Goal: Task Accomplishment & Management: Manage account settings

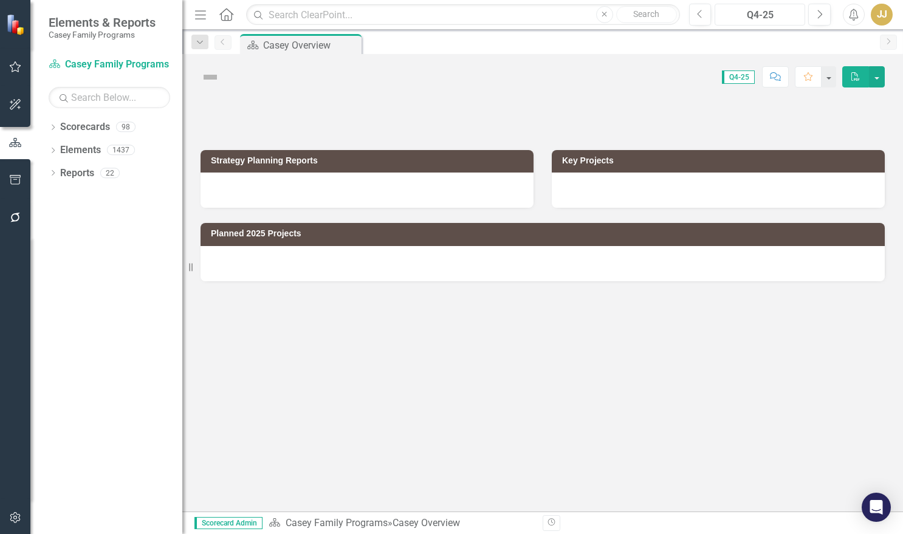
click at [765, 13] on div "Q4-25" at bounding box center [760, 15] width 82 height 15
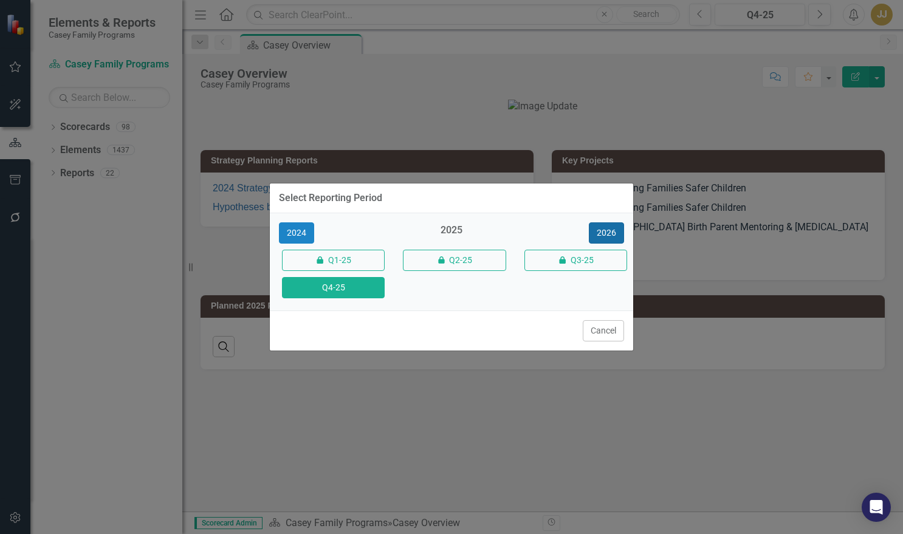
click at [619, 236] on button "2026" at bounding box center [606, 232] width 35 height 21
click at [351, 287] on button "Q4-26" at bounding box center [333, 287] width 103 height 21
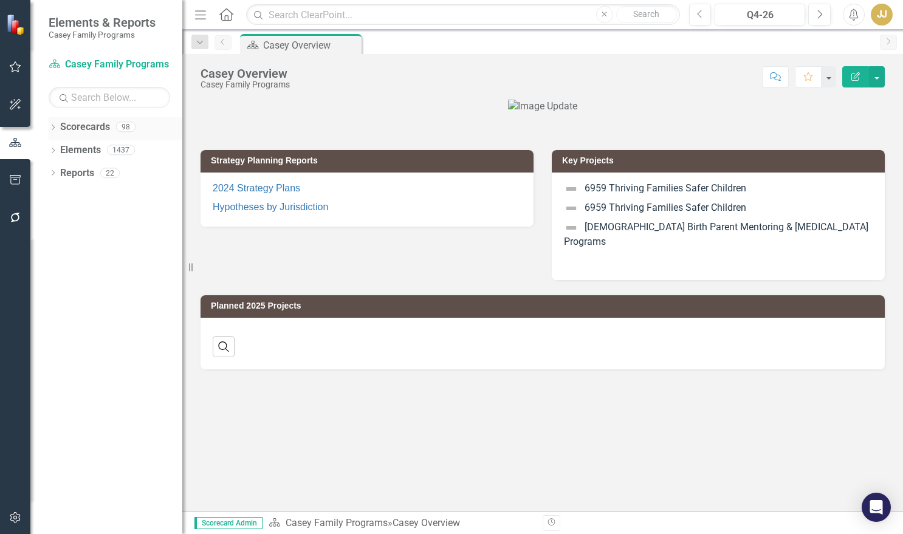
click at [53, 131] on icon "Dropdown" at bounding box center [53, 128] width 9 height 7
click at [60, 152] on icon "Dropdown" at bounding box center [59, 149] width 9 height 7
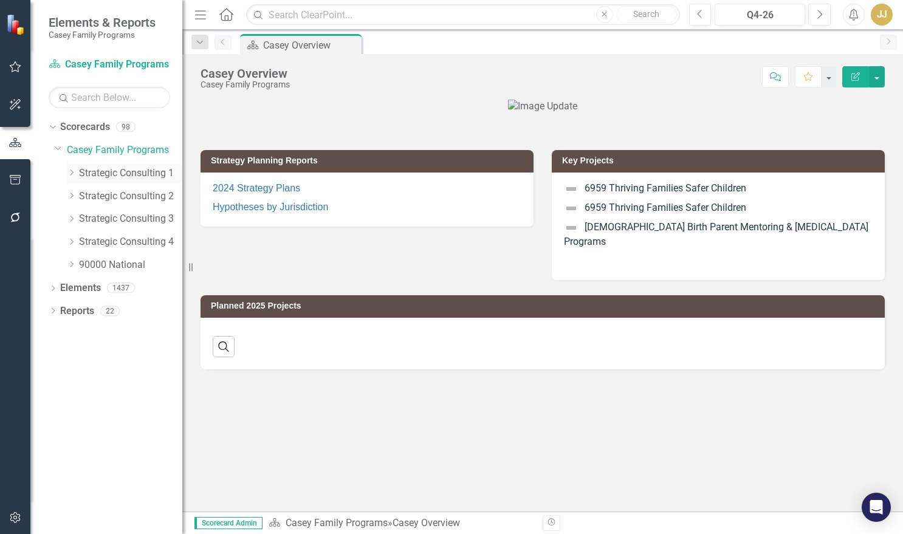
click at [72, 173] on icon "Dropdown" at bounding box center [71, 172] width 9 height 7
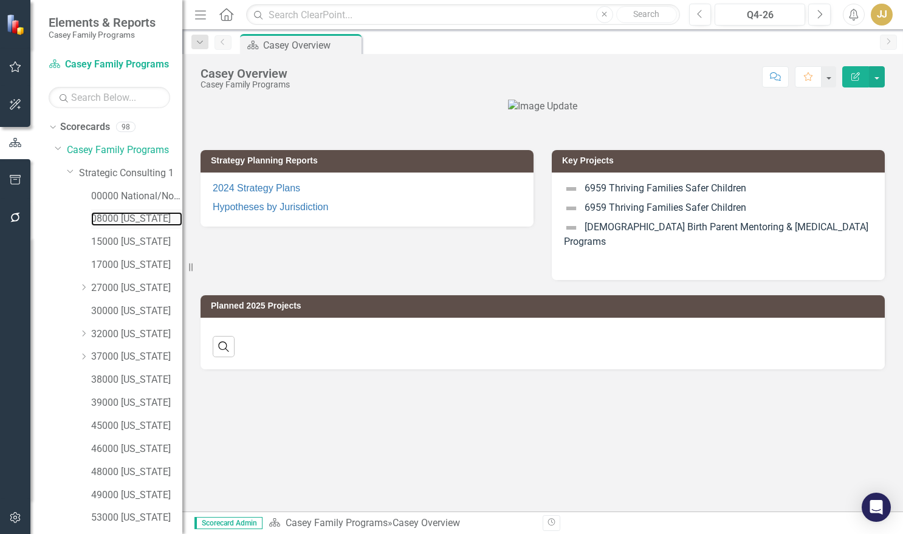
click at [123, 211] on div "08000 [US_STATE]" at bounding box center [136, 219] width 91 height 20
click at [132, 217] on link "08000 [US_STATE]" at bounding box center [136, 219] width 91 height 14
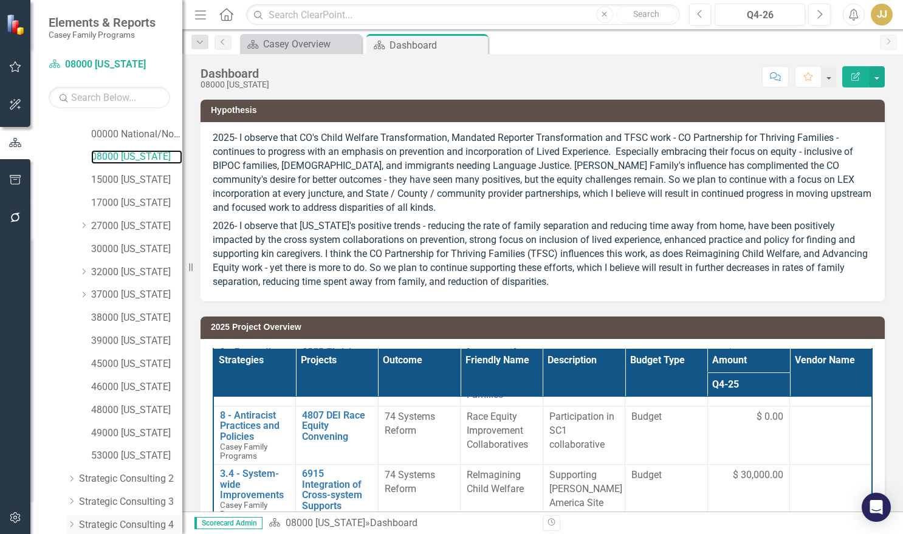
scroll to position [135, 0]
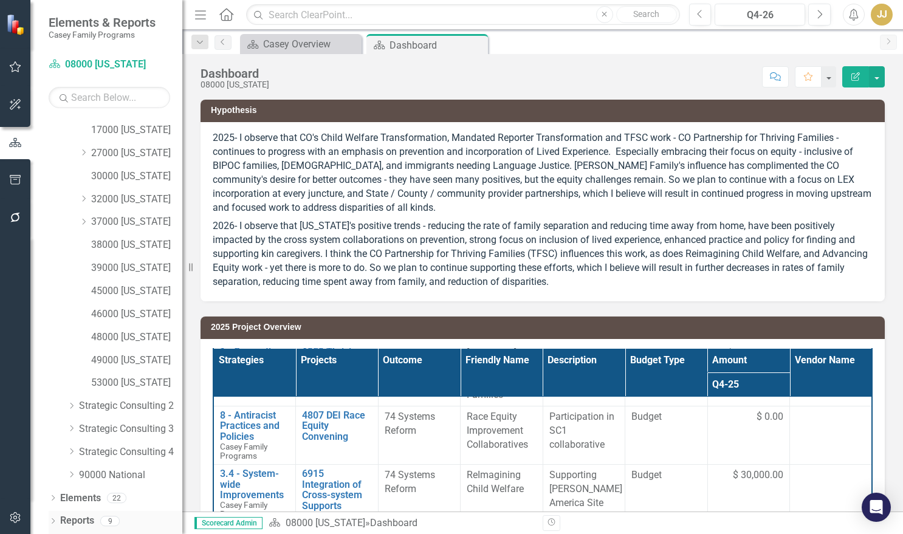
click at [55, 521] on icon "Dropdown" at bounding box center [53, 522] width 9 height 7
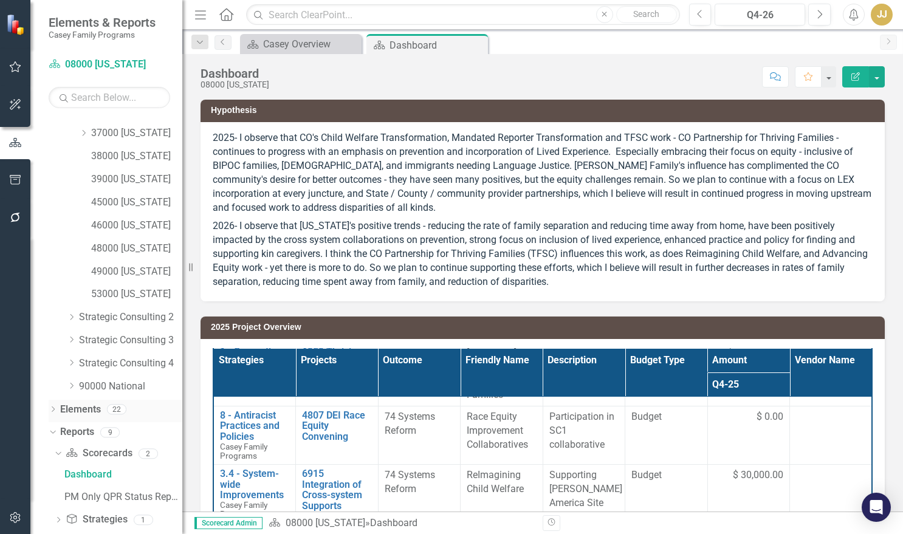
scroll to position [287, 0]
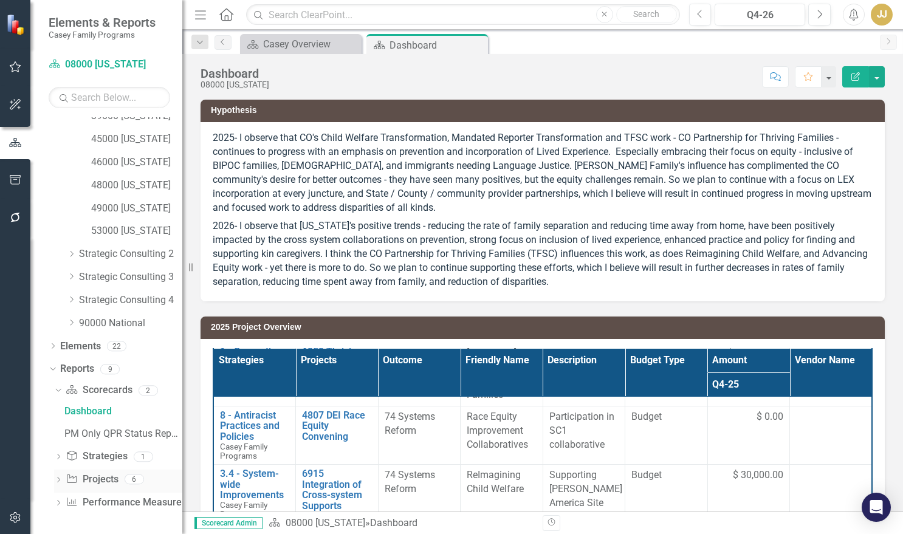
click at [55, 476] on div "Dropdown" at bounding box center [58, 481] width 9 height 10
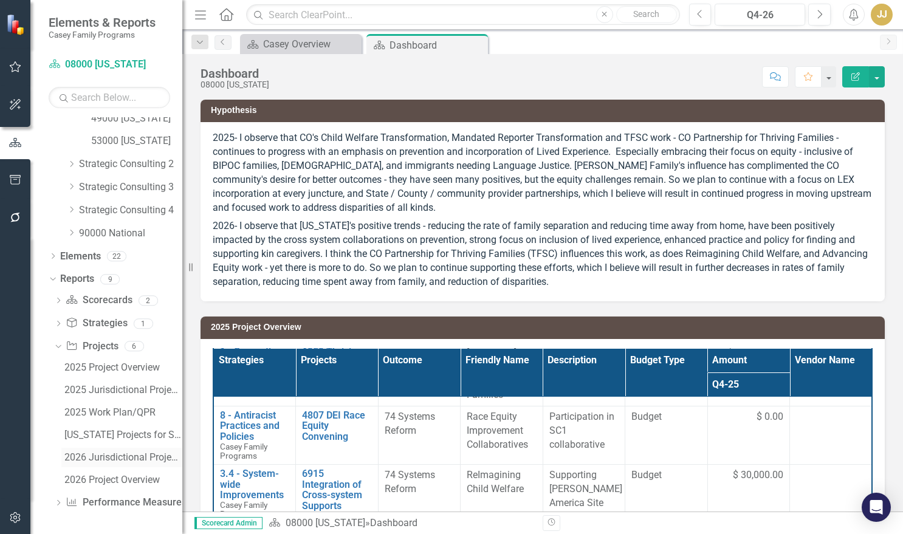
click at [114, 452] on div "2026 Jurisdictional Projects Assessment" at bounding box center [123, 457] width 118 height 11
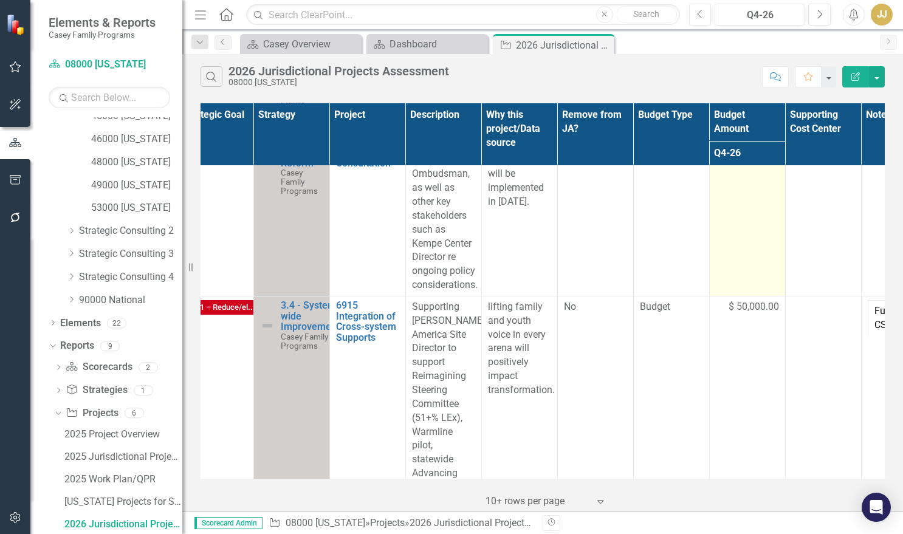
scroll to position [1294, 252]
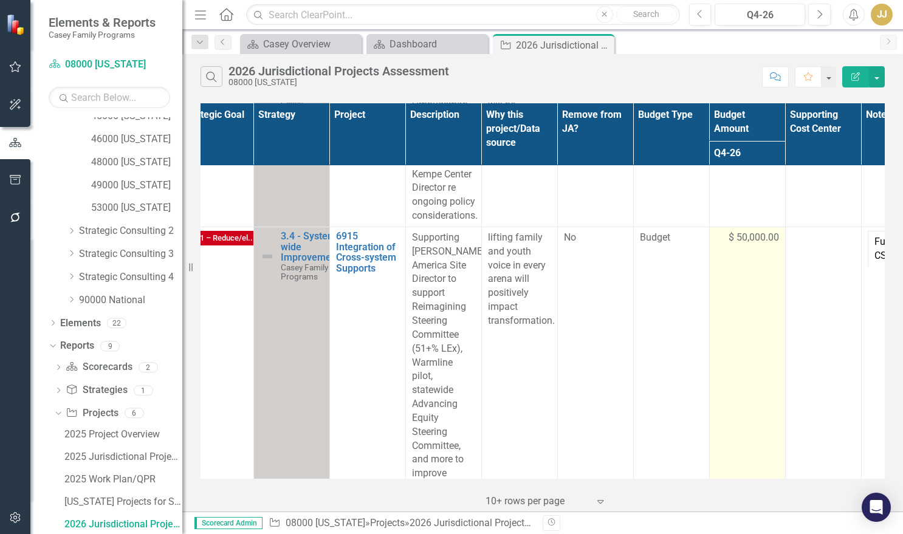
click at [741, 245] on span "$ 50,000.00" at bounding box center [753, 238] width 50 height 14
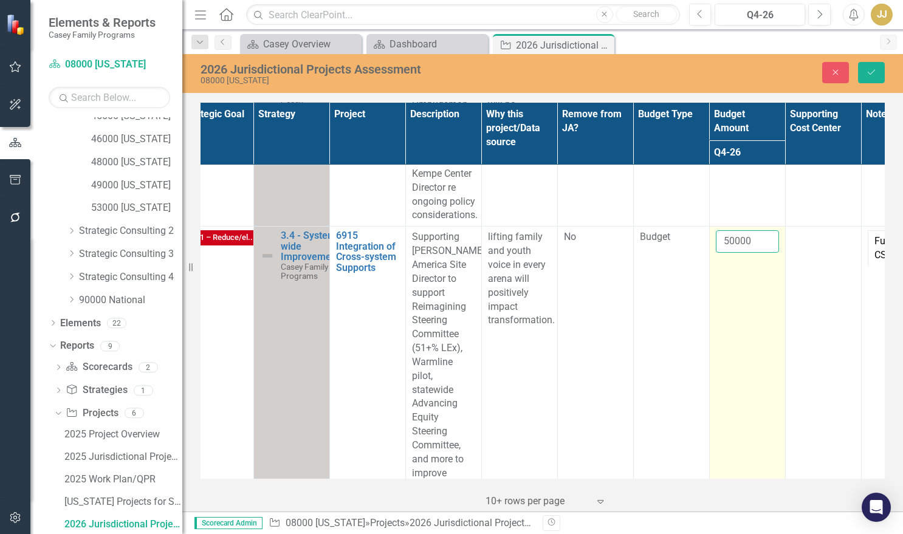
drag, startPoint x: 735, startPoint y: 284, endPoint x: 722, endPoint y: 287, distance: 12.4
click at [722, 253] on input "50000" at bounding box center [747, 241] width 63 height 22
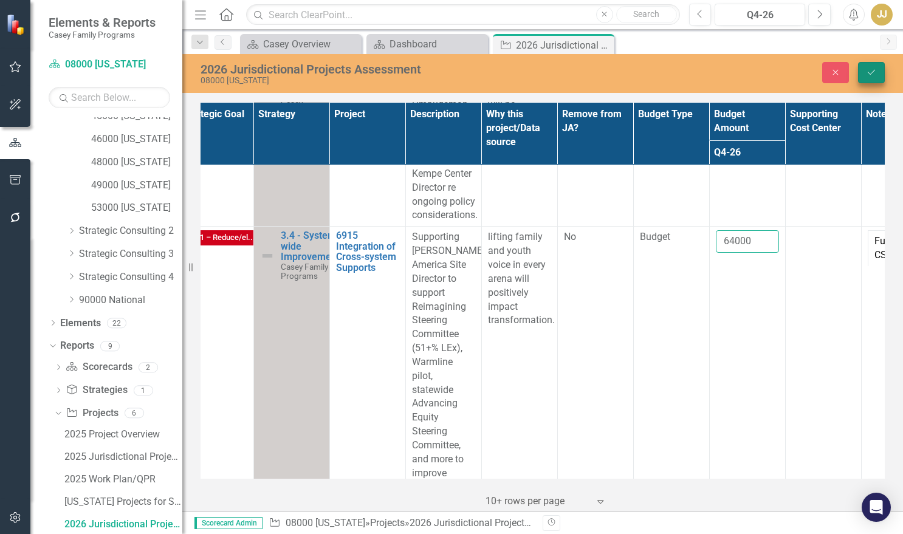
type input "64000"
click at [874, 74] on icon "Save" at bounding box center [871, 72] width 11 height 9
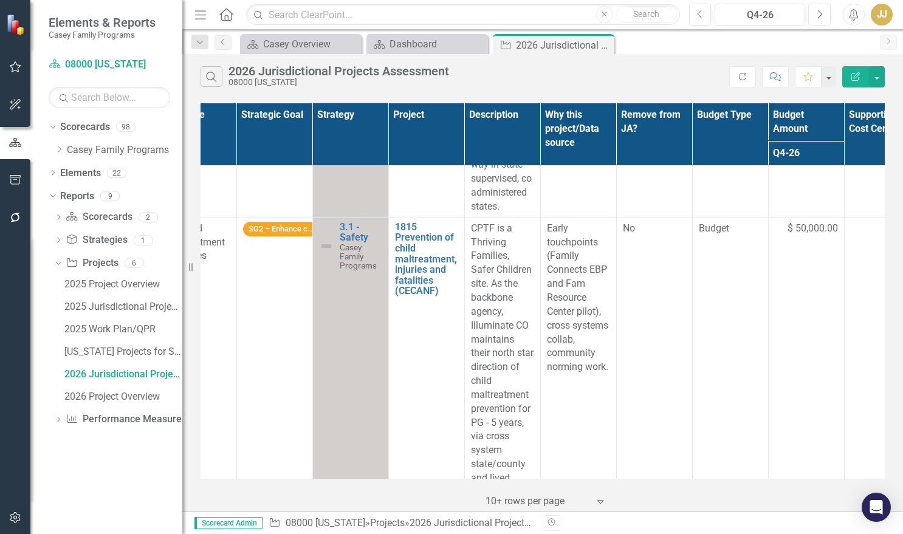
scroll to position [668, 240]
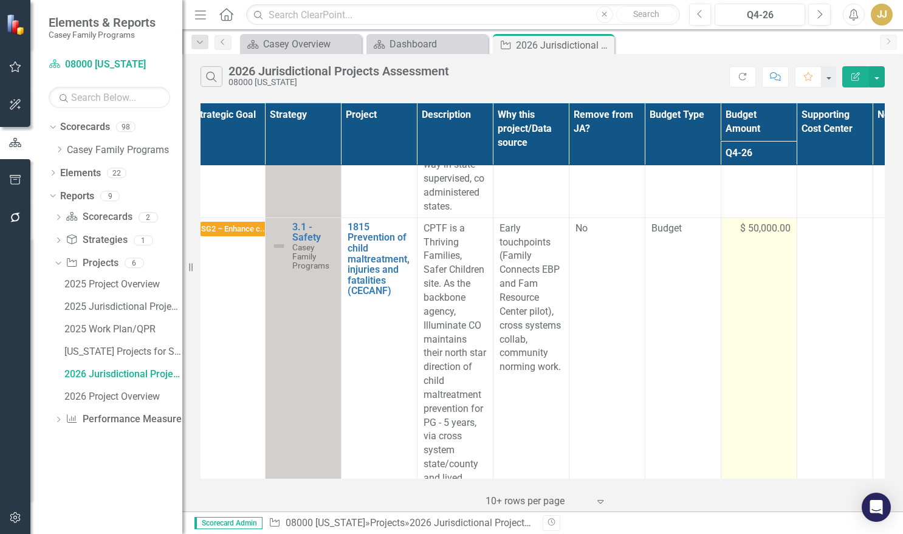
click at [769, 236] on span "$ 50,000.00" at bounding box center [765, 229] width 50 height 14
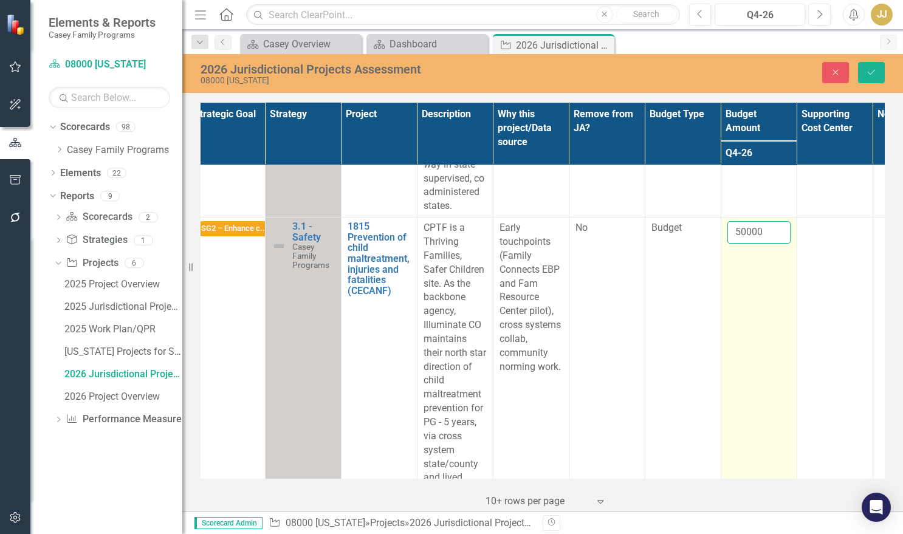
drag, startPoint x: 762, startPoint y: 271, endPoint x: 728, endPoint y: 276, distance: 34.5
click at [728, 244] on input "50000" at bounding box center [758, 232] width 63 height 22
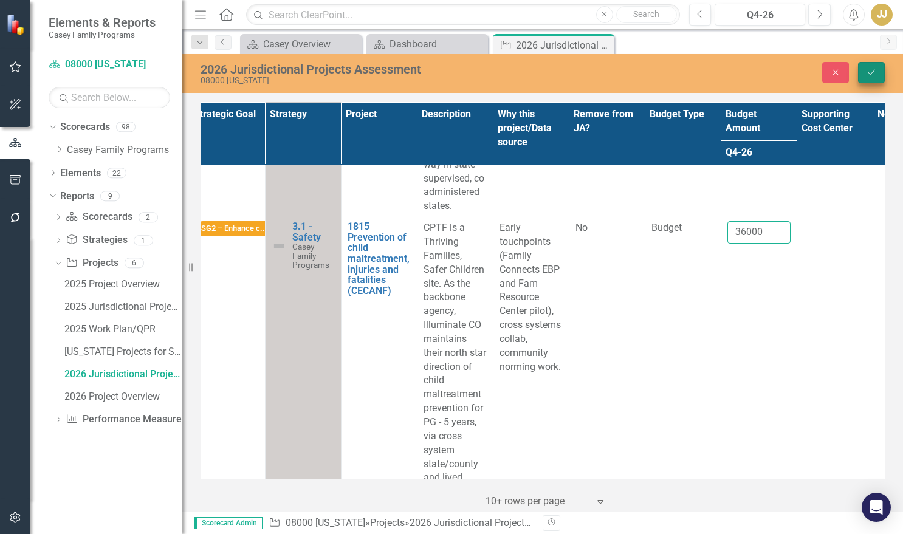
type input "36000"
click at [869, 74] on icon "submit" at bounding box center [871, 72] width 7 height 5
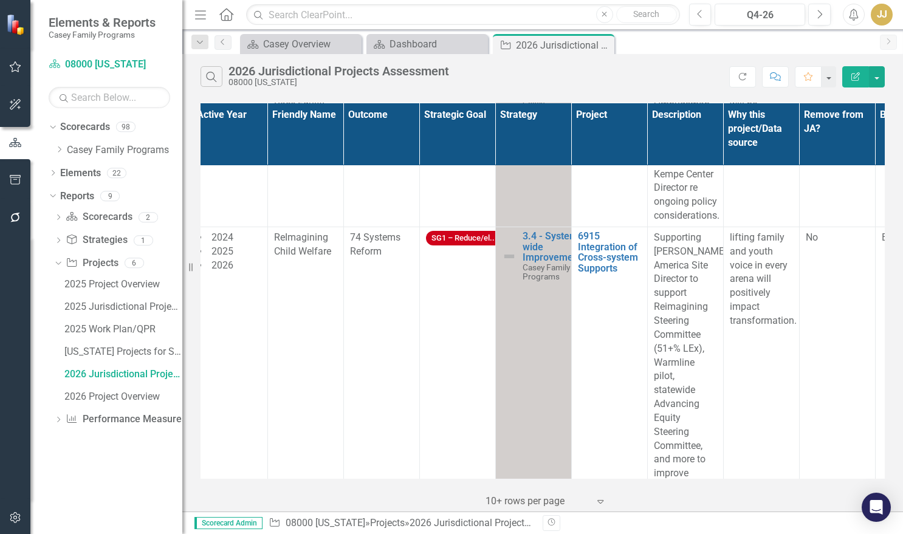
scroll to position [1294, 0]
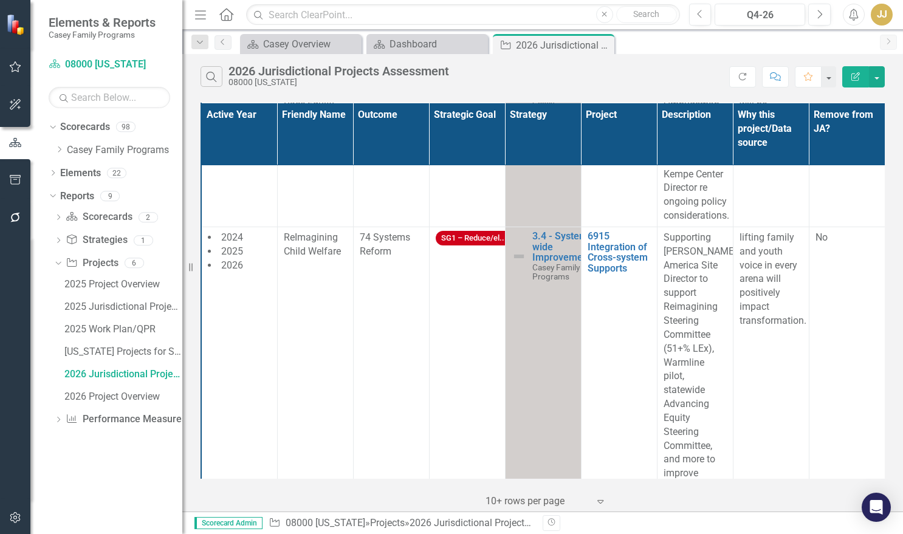
click at [897, 91] on div "Search 2026 Jurisdictional Projects Assessment 08000 [US_STATE] Refresh Comment…" at bounding box center [542, 73] width 721 height 39
click at [58, 147] on icon "Dropdown" at bounding box center [59, 149] width 9 height 7
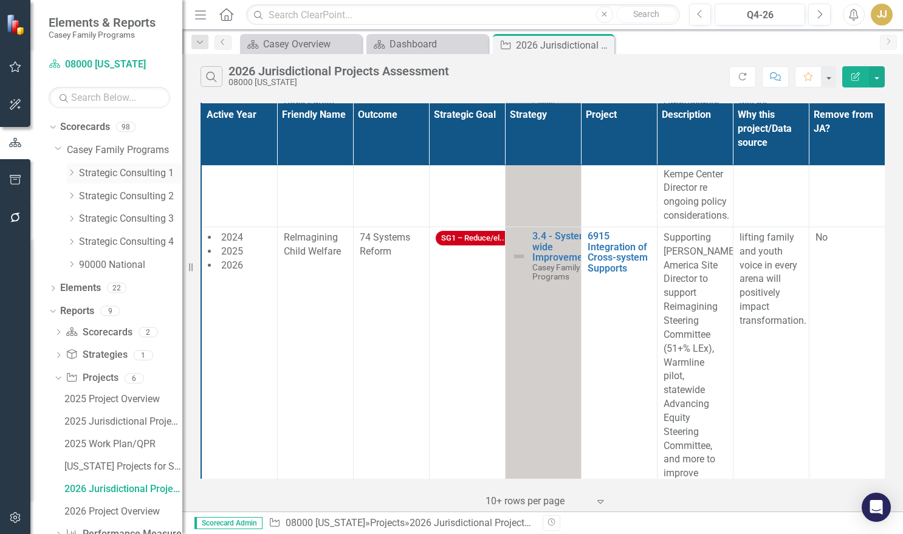
click at [72, 175] on icon "Dropdown" at bounding box center [71, 172] width 9 height 7
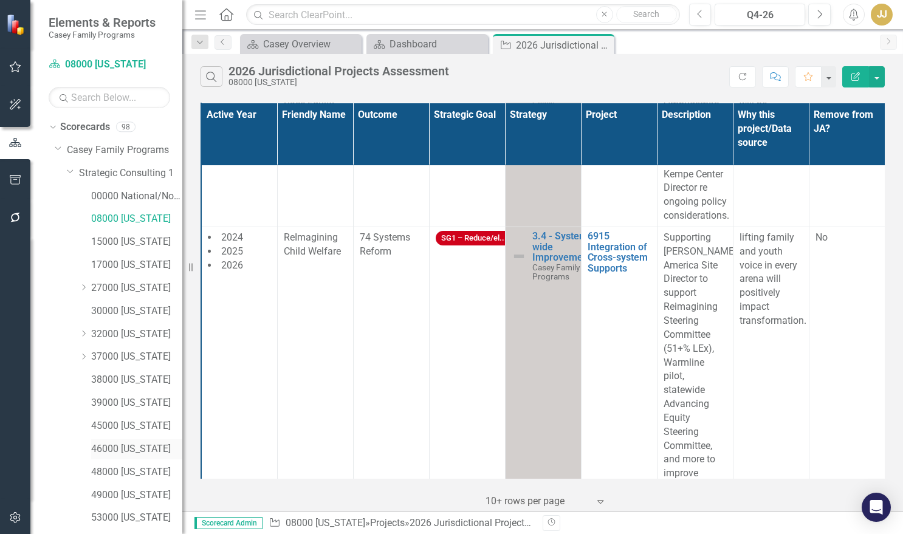
click at [137, 449] on link "46000 [US_STATE]" at bounding box center [136, 449] width 91 height 14
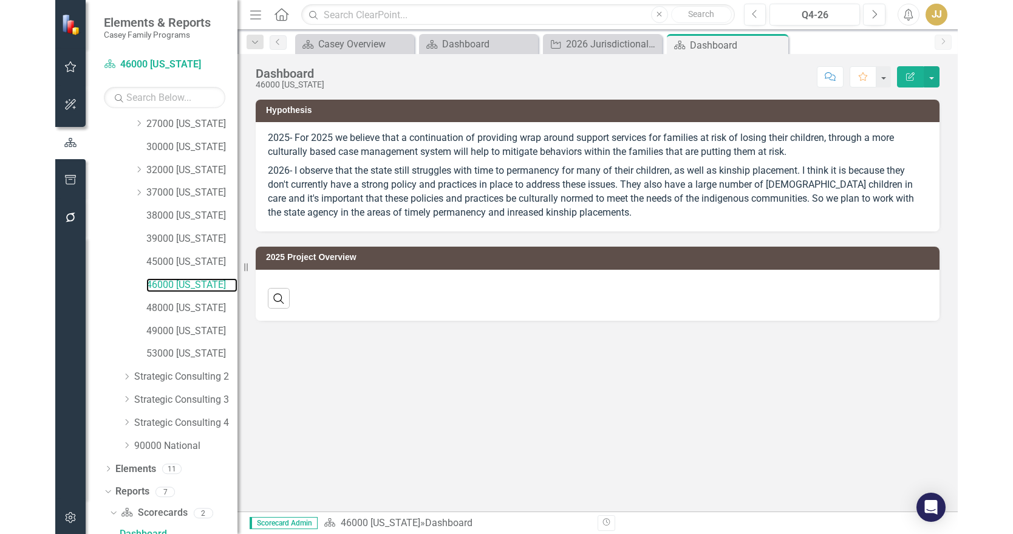
scroll to position [174, 0]
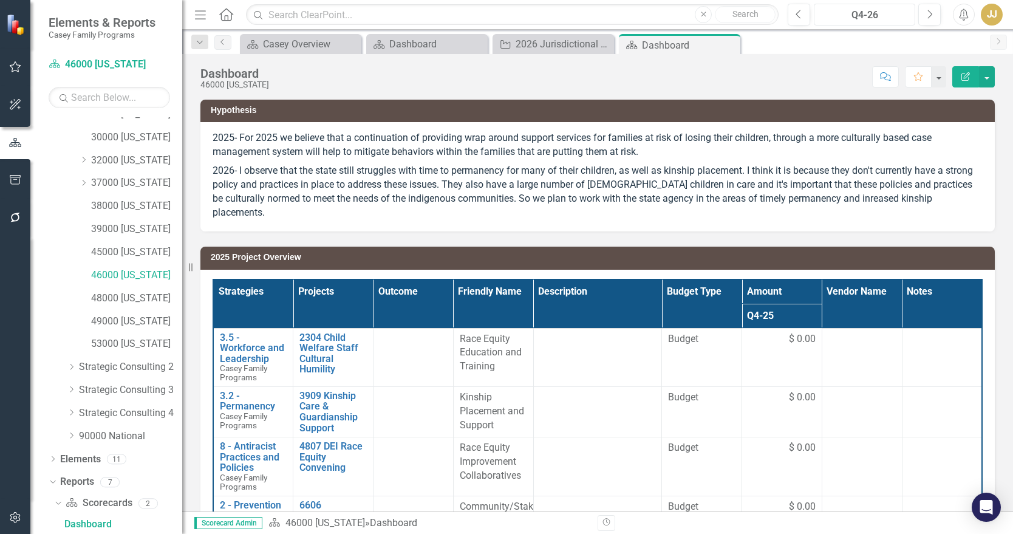
click at [876, 13] on div "Q4-26" at bounding box center [864, 15] width 93 height 15
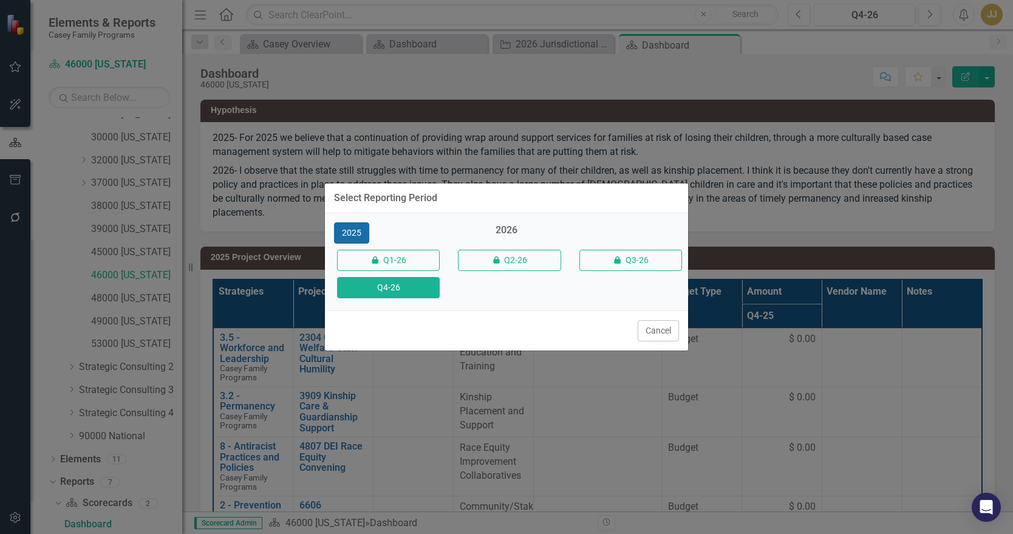
click at [351, 230] on button "2025" at bounding box center [351, 232] width 35 height 21
click at [366, 284] on button "Q4-25" at bounding box center [388, 287] width 103 height 21
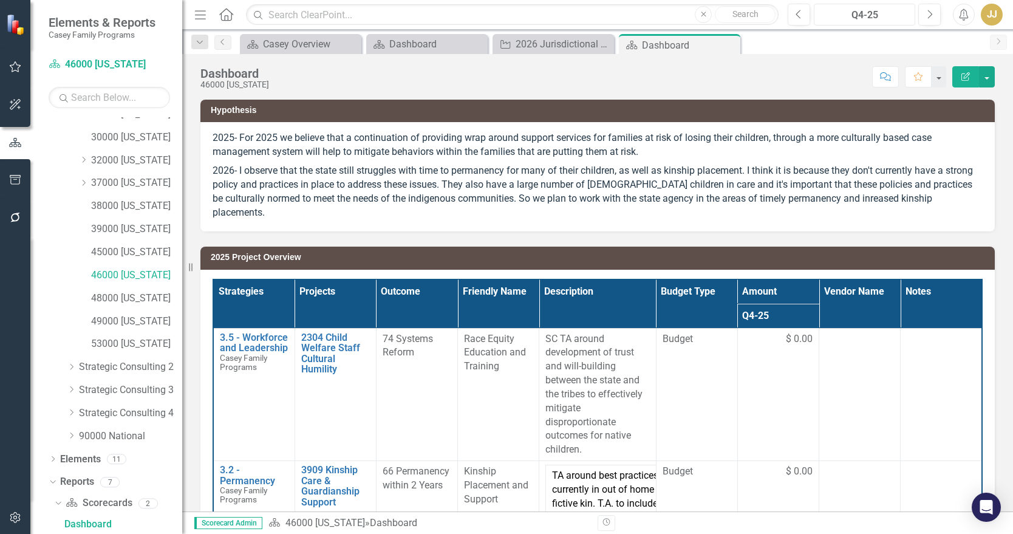
click at [874, 15] on div "Q4-25" at bounding box center [864, 15] width 93 height 15
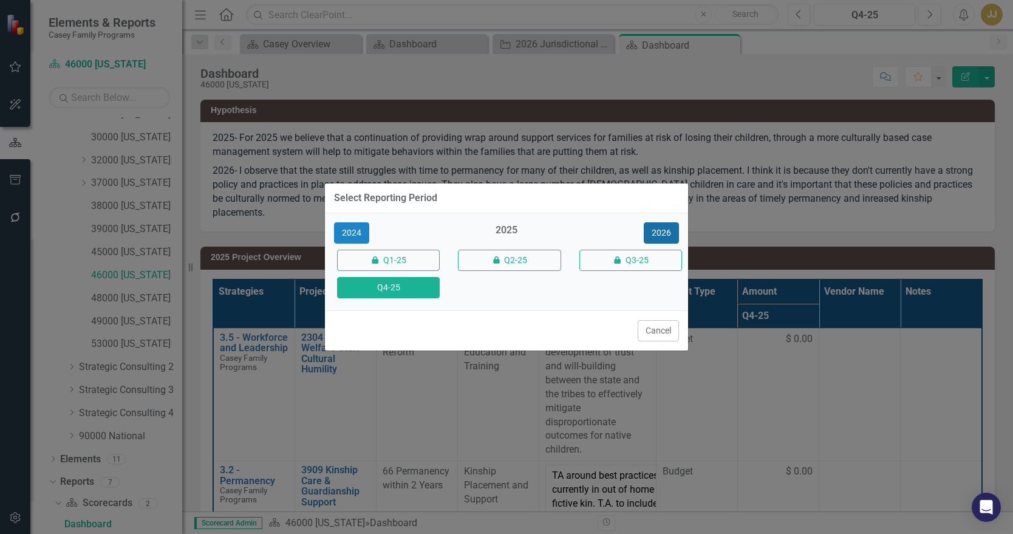
click at [665, 232] on button "2026" at bounding box center [661, 232] width 35 height 21
click at [407, 285] on button "Q4-26" at bounding box center [388, 287] width 103 height 21
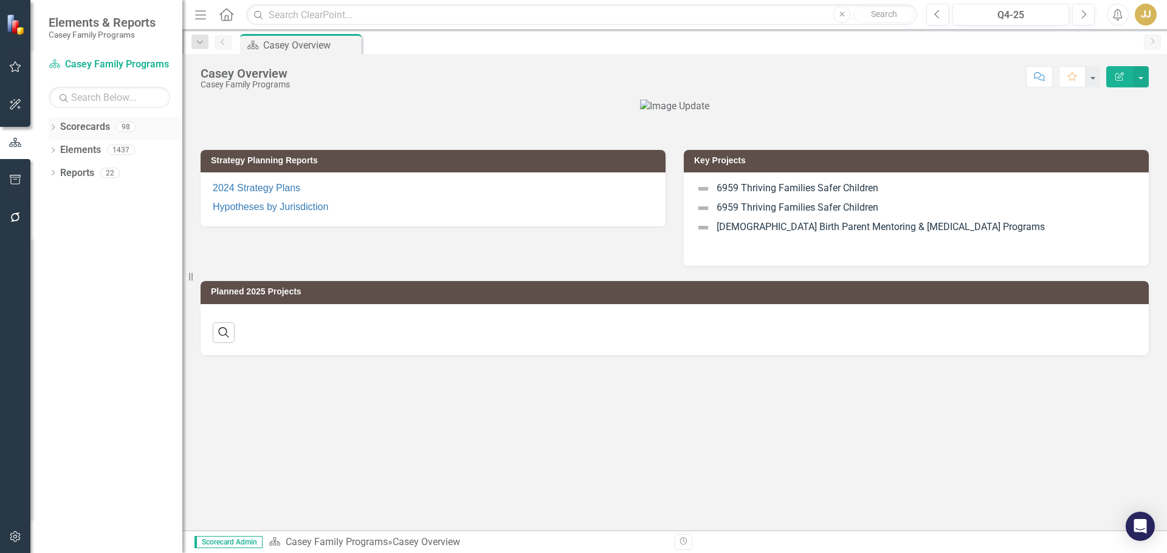
click at [52, 126] on icon "Dropdown" at bounding box center [53, 128] width 9 height 7
click at [59, 149] on icon "Dropdown" at bounding box center [59, 149] width 9 height 7
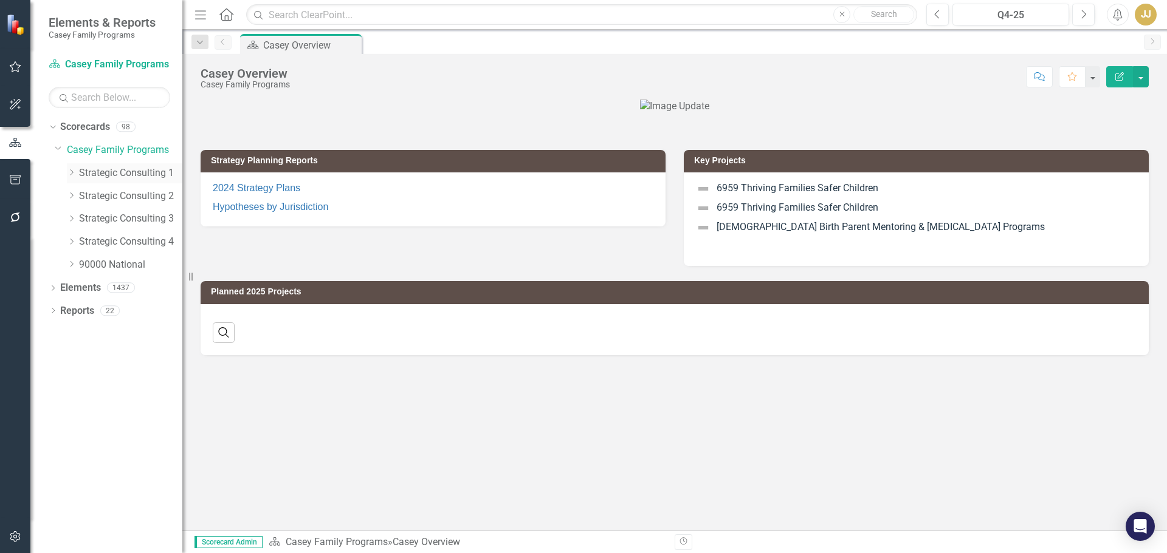
click at [72, 174] on icon "Dropdown" at bounding box center [71, 172] width 9 height 7
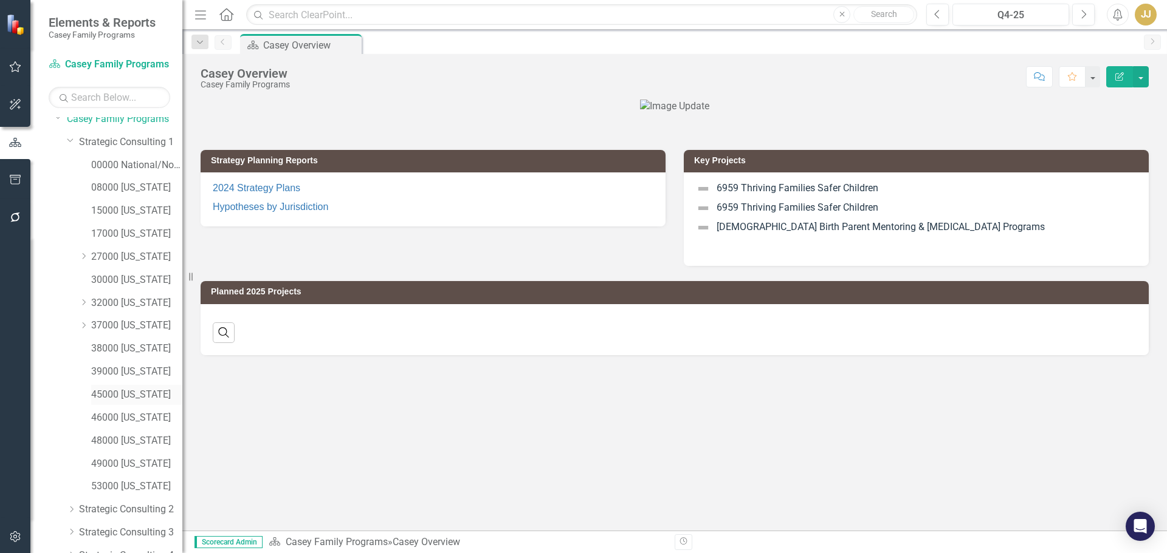
scroll to position [61, 0]
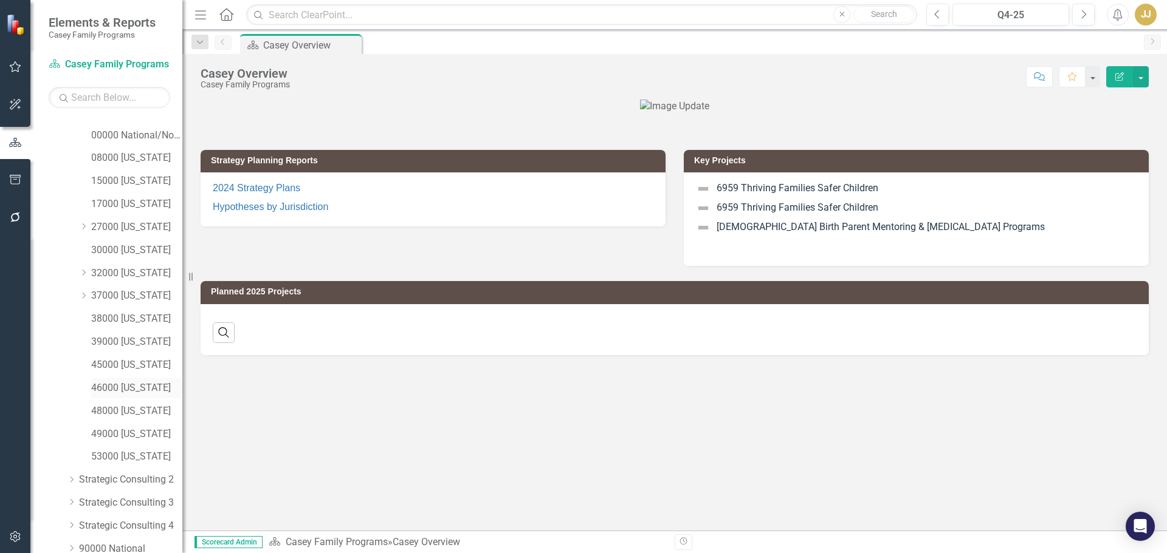
click at [148, 388] on link "46000 [US_STATE]" at bounding box center [136, 389] width 91 height 14
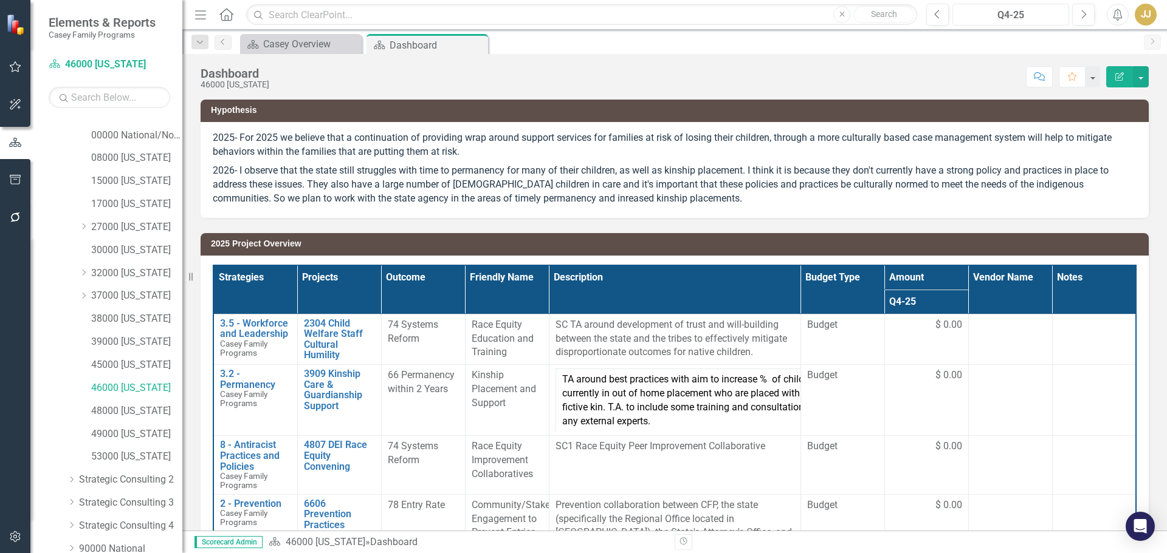
click at [1013, 18] on div "Q4-25" at bounding box center [1010, 15] width 108 height 15
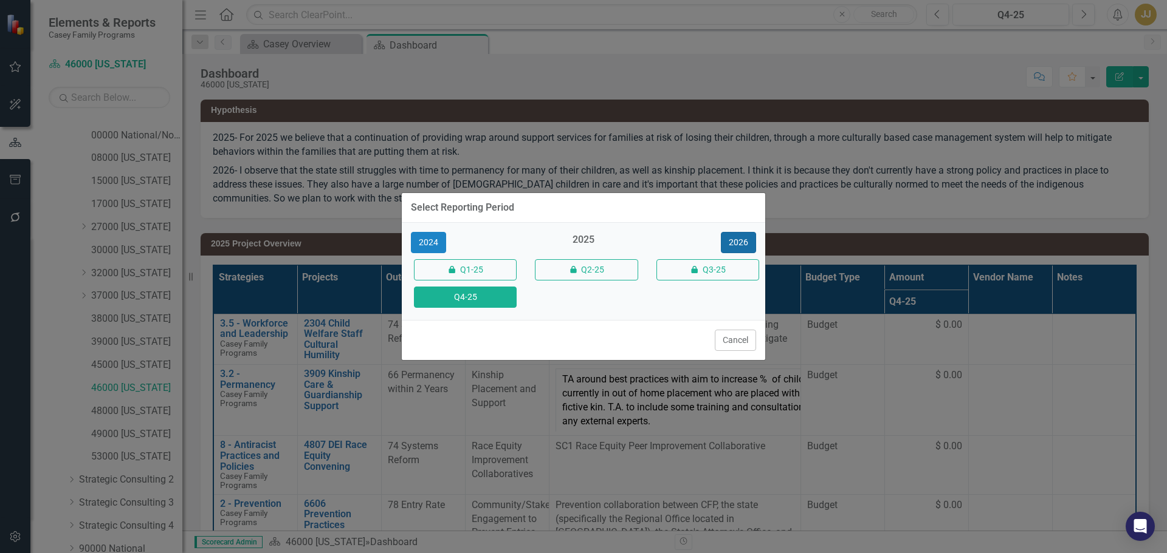
click at [735, 241] on button "2026" at bounding box center [738, 242] width 35 height 21
click at [494, 301] on button "Q4-26" at bounding box center [465, 297] width 103 height 21
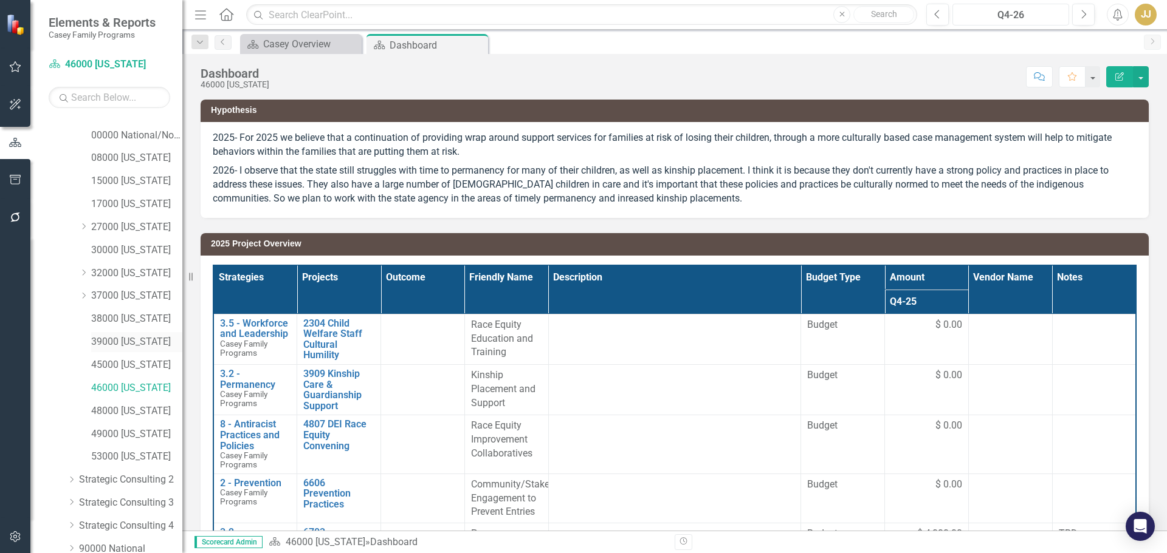
scroll to position [115, 0]
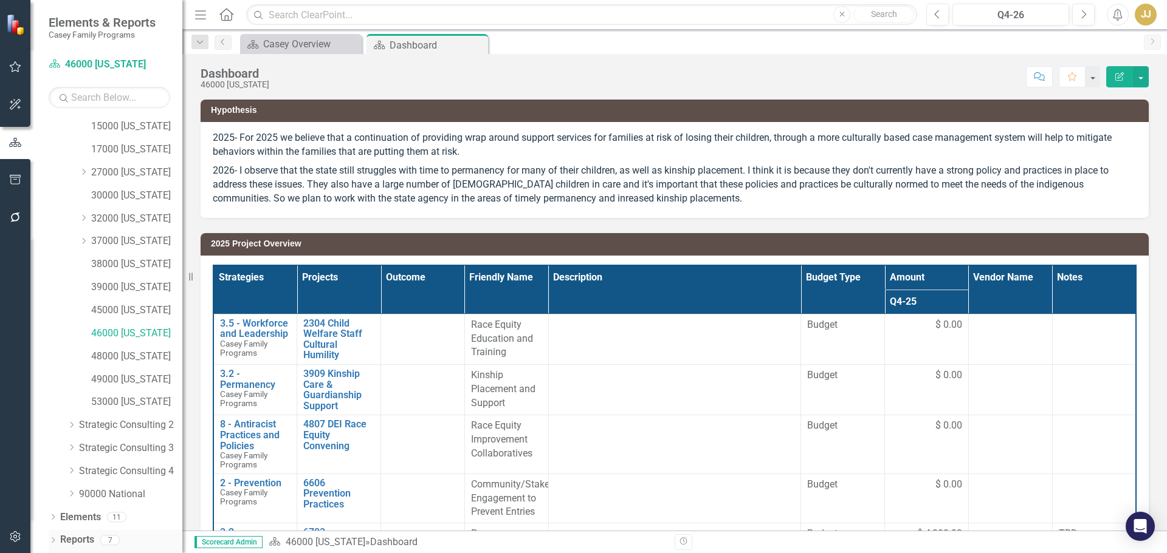
click at [53, 540] on icon "Dropdown" at bounding box center [53, 541] width 9 height 7
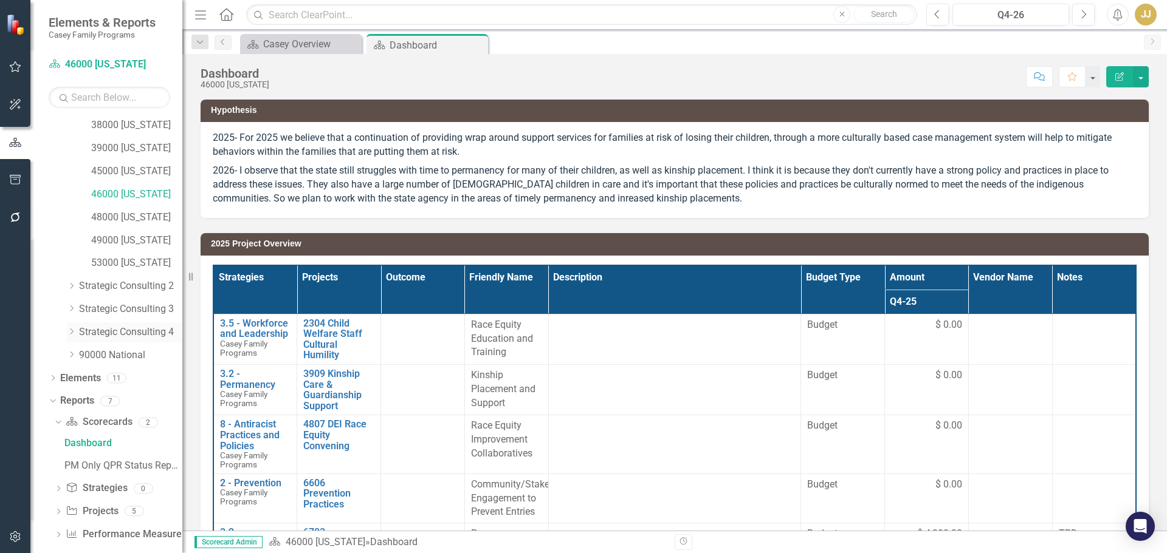
scroll to position [267, 0]
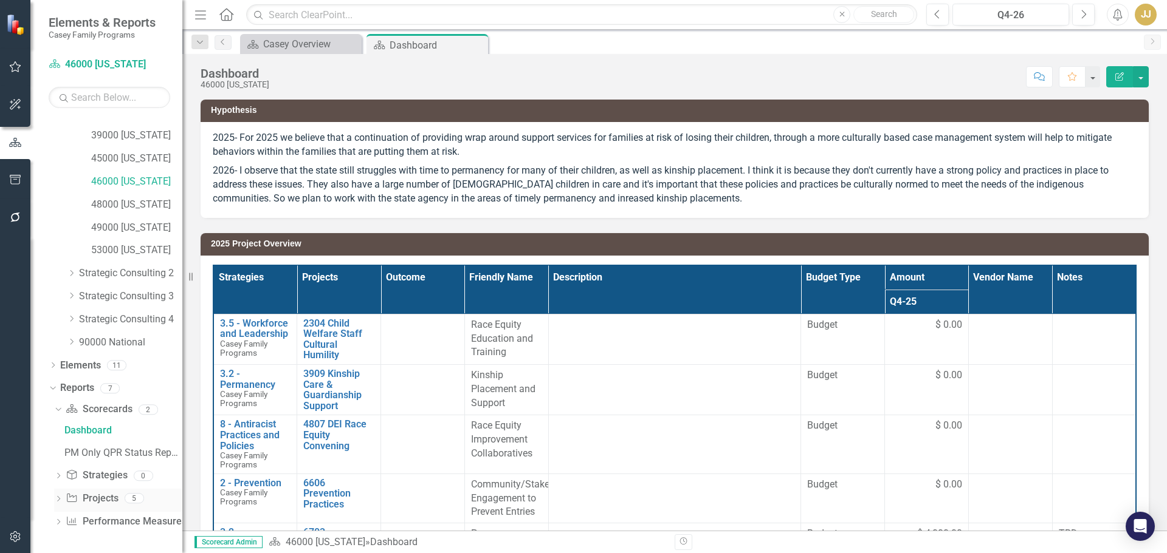
click at [59, 499] on icon "Dropdown" at bounding box center [58, 500] width 9 height 7
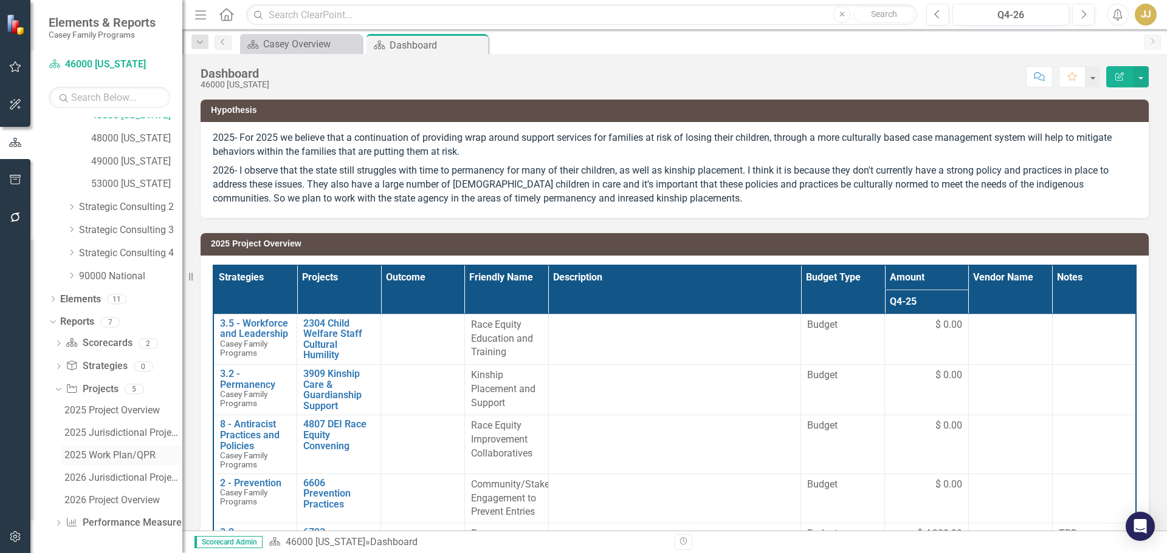
scroll to position [335, 0]
click at [122, 476] on div "2026 Jurisdictional Projects Assessment" at bounding box center [123, 476] width 118 height 11
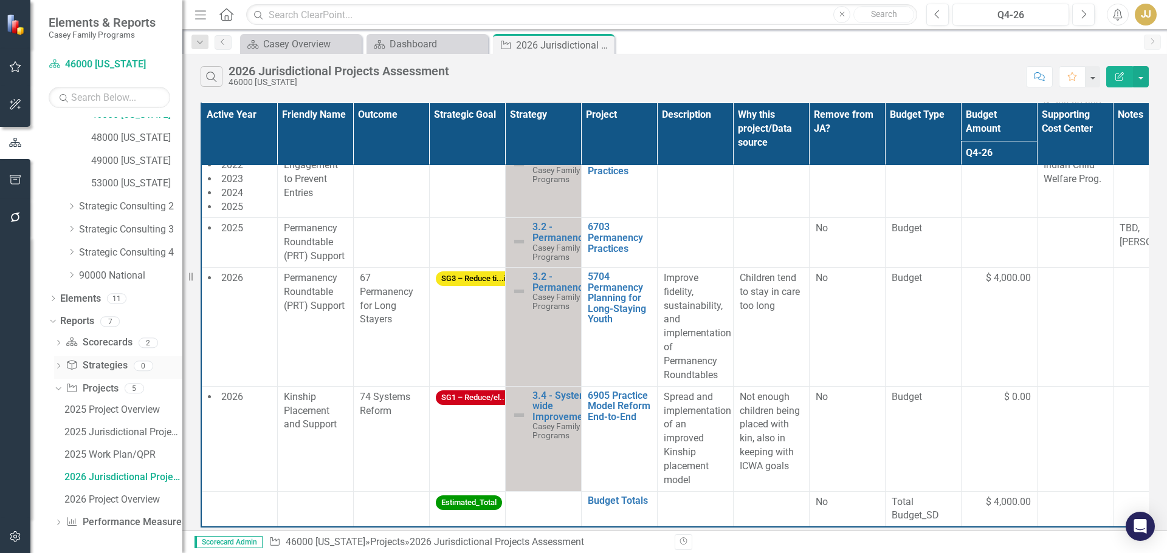
scroll to position [335, 0]
click at [133, 500] on div "2026 Project Overview" at bounding box center [123, 499] width 118 height 11
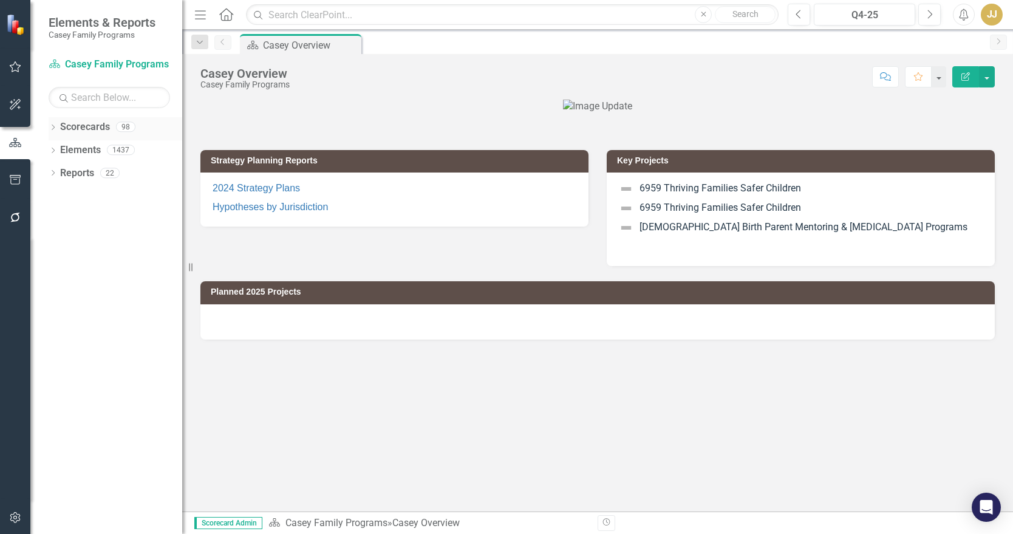
click at [50, 128] on icon "Dropdown" at bounding box center [53, 128] width 9 height 7
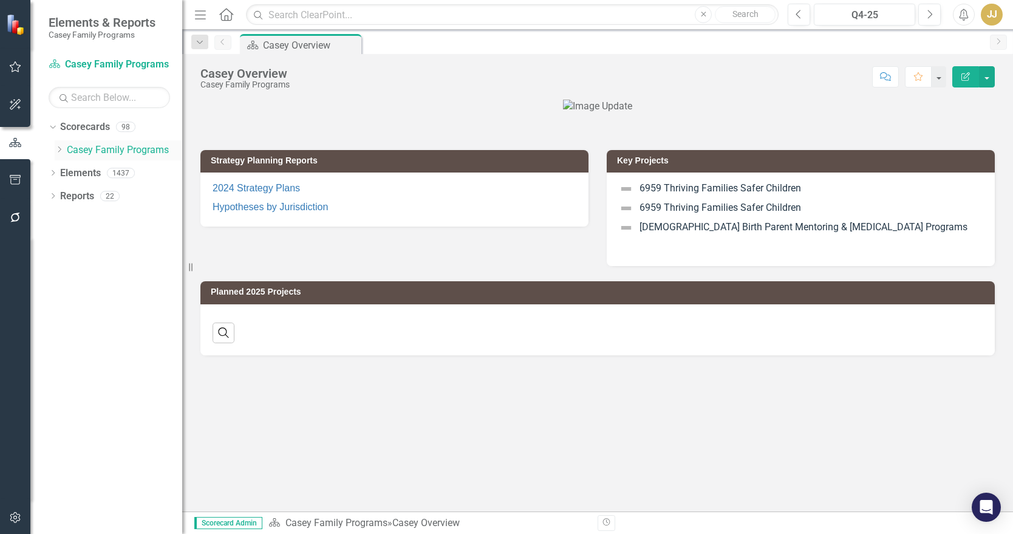
click at [61, 150] on icon "Dropdown" at bounding box center [59, 149] width 9 height 7
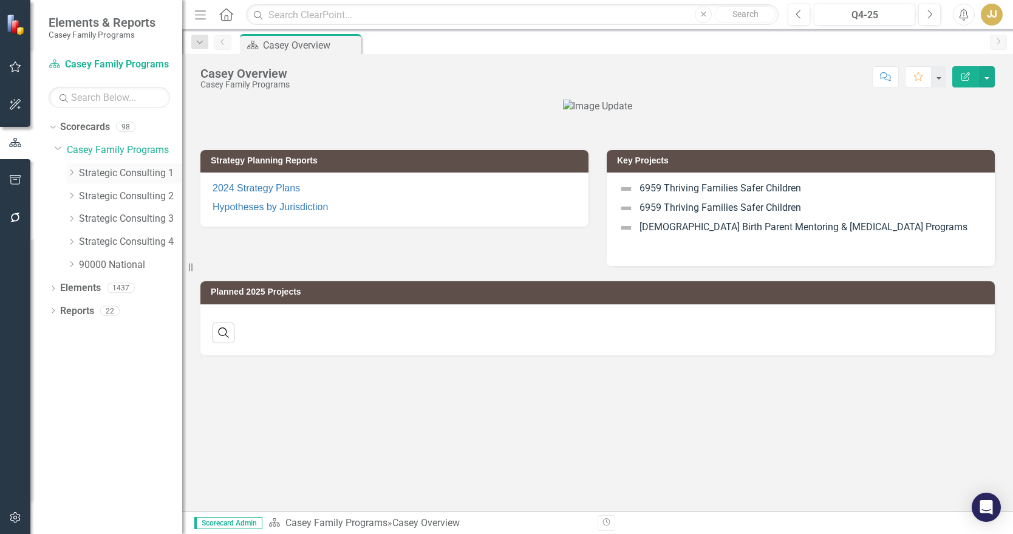
click at [71, 174] on icon "Dropdown" at bounding box center [71, 172] width 9 height 7
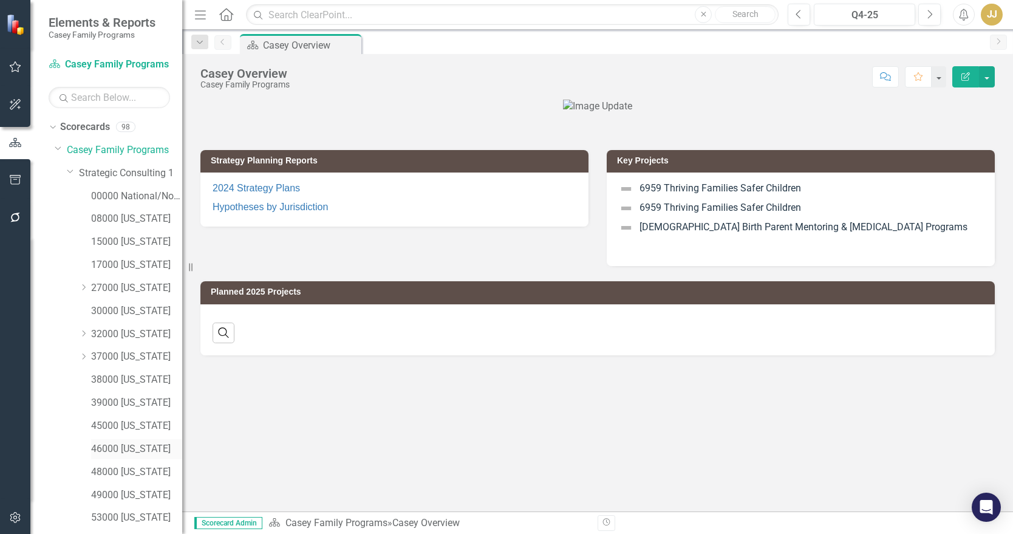
click at [147, 448] on link "46000 [US_STATE]" at bounding box center [136, 449] width 91 height 14
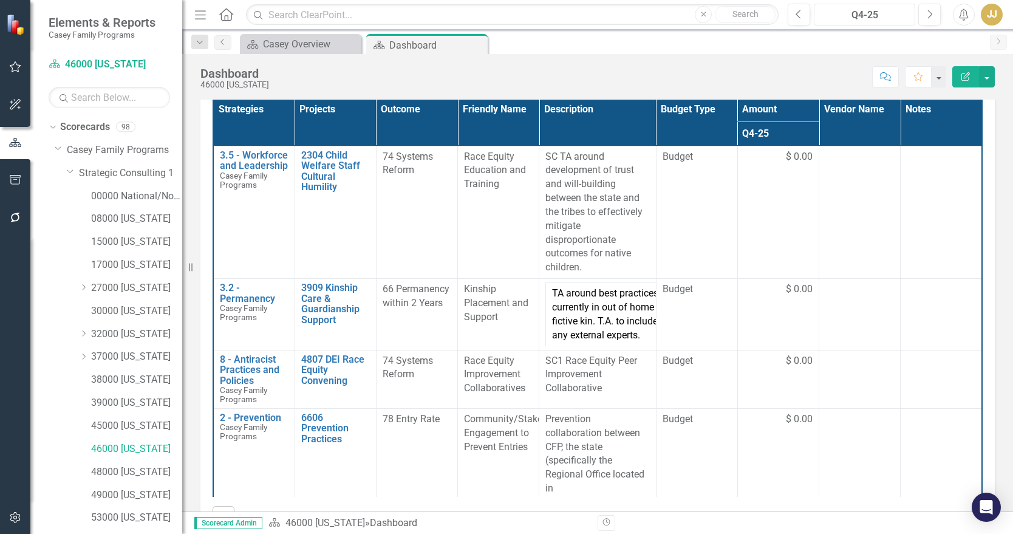
click at [879, 10] on div "Q4-25" at bounding box center [864, 15] width 93 height 15
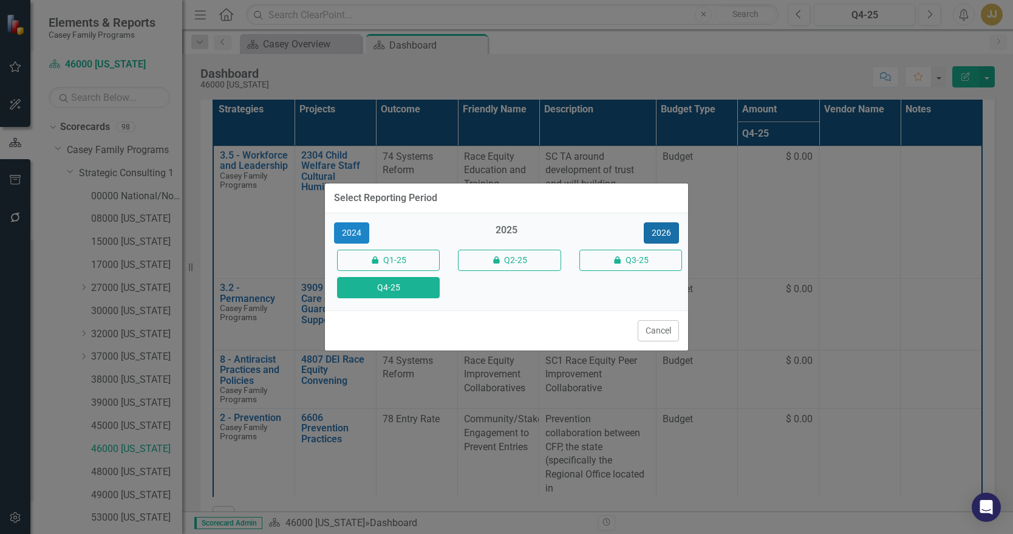
click at [667, 233] on button "2026" at bounding box center [661, 232] width 35 height 21
click at [408, 295] on button "Q4-26" at bounding box center [388, 287] width 103 height 21
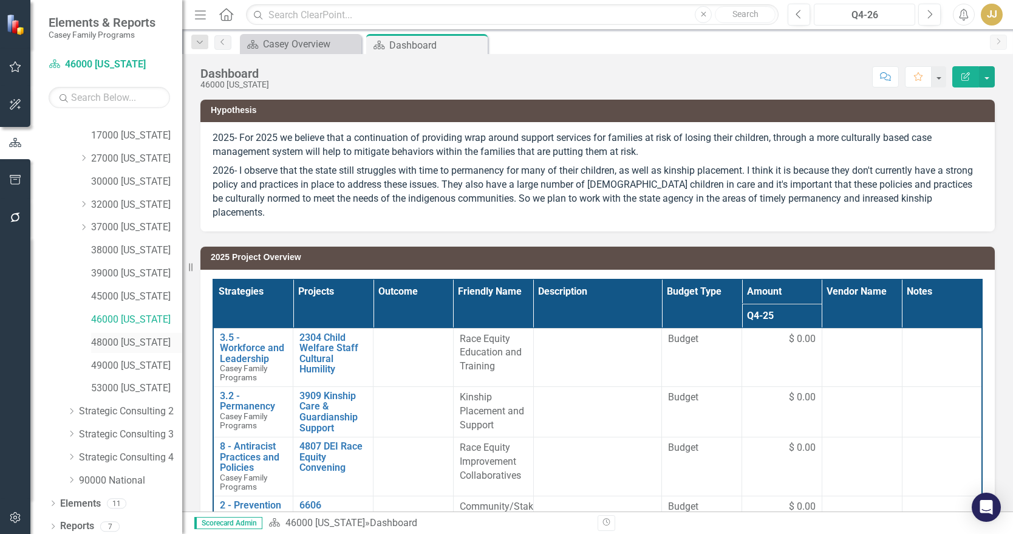
scroll to position [135, 0]
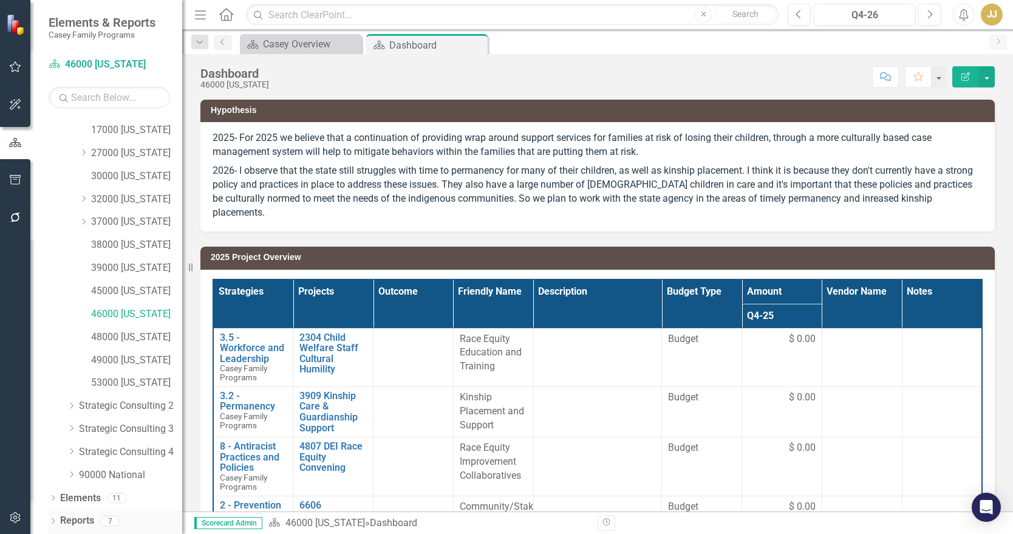
click at [52, 523] on icon "Dropdown" at bounding box center [53, 522] width 9 height 7
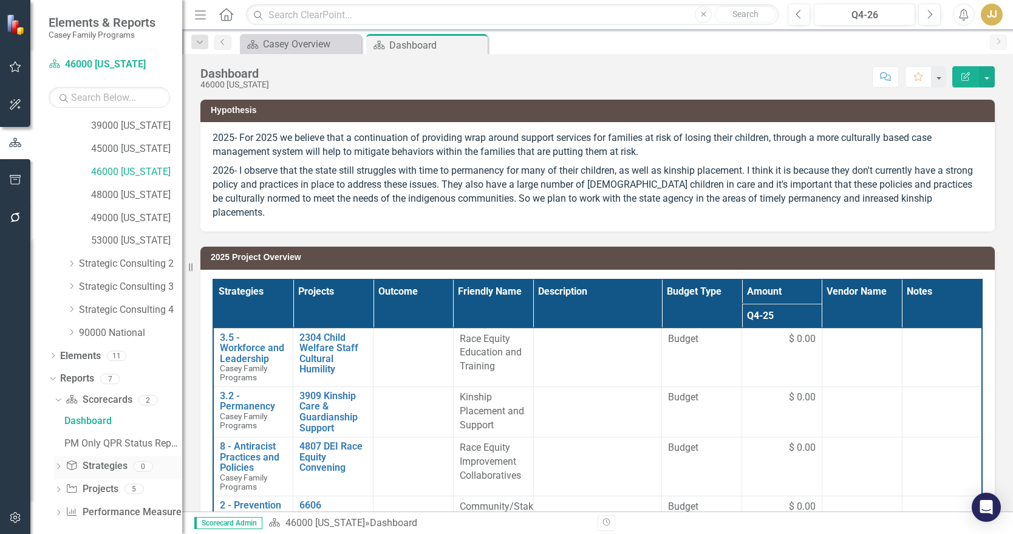
scroll to position [287, 0]
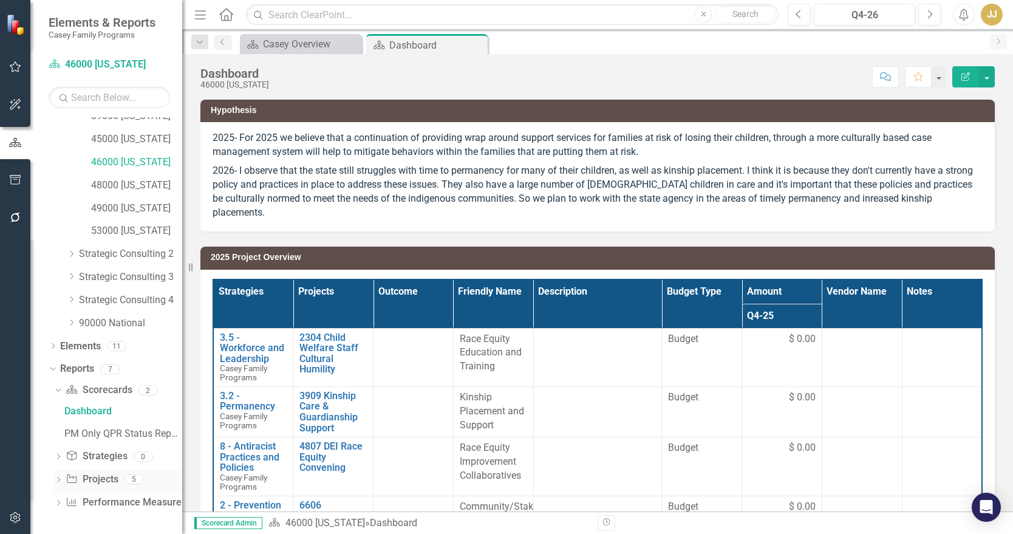
click at [56, 479] on icon "Dropdown" at bounding box center [58, 481] width 9 height 7
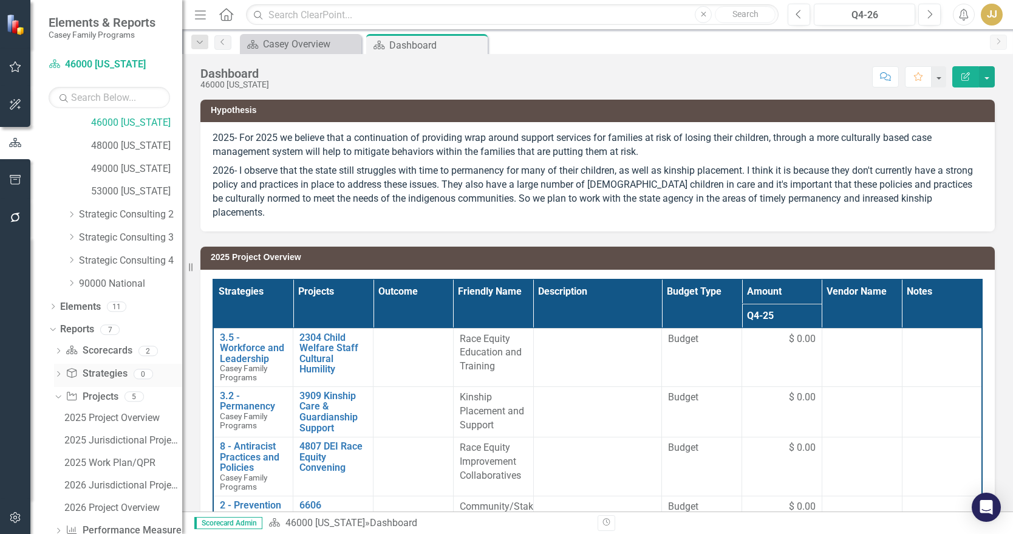
scroll to position [354, 0]
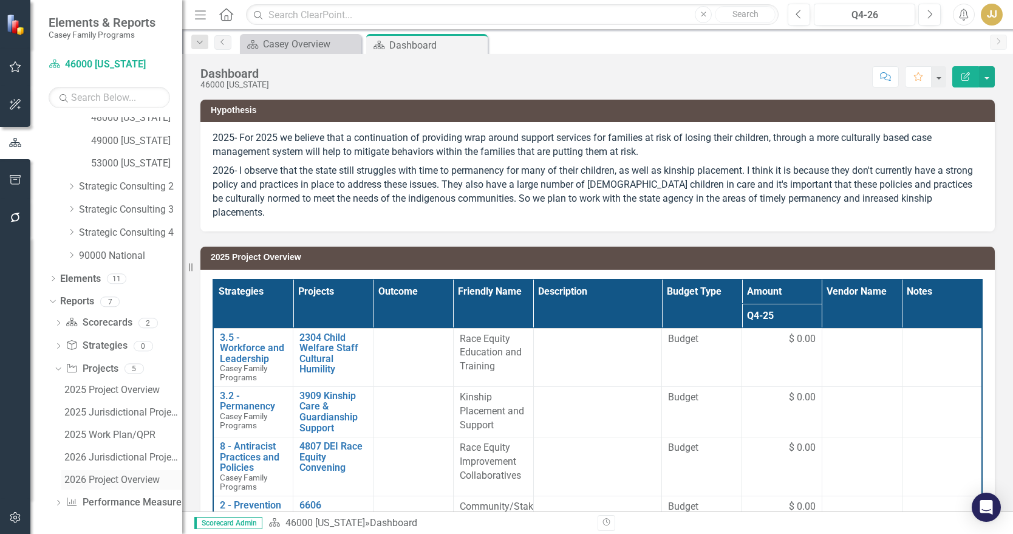
click at [125, 482] on div "2026 Project Overview" at bounding box center [123, 480] width 118 height 11
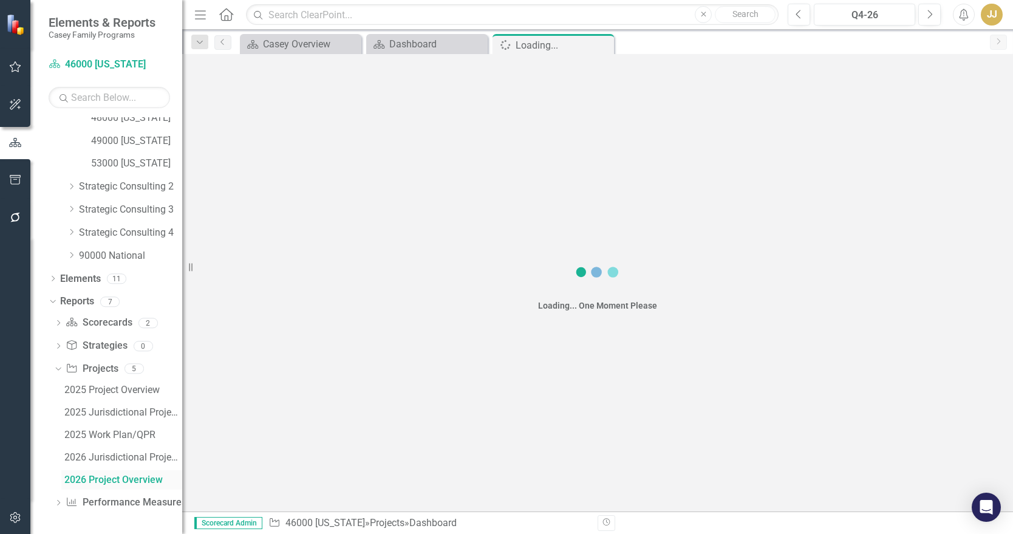
scroll to position [310, 0]
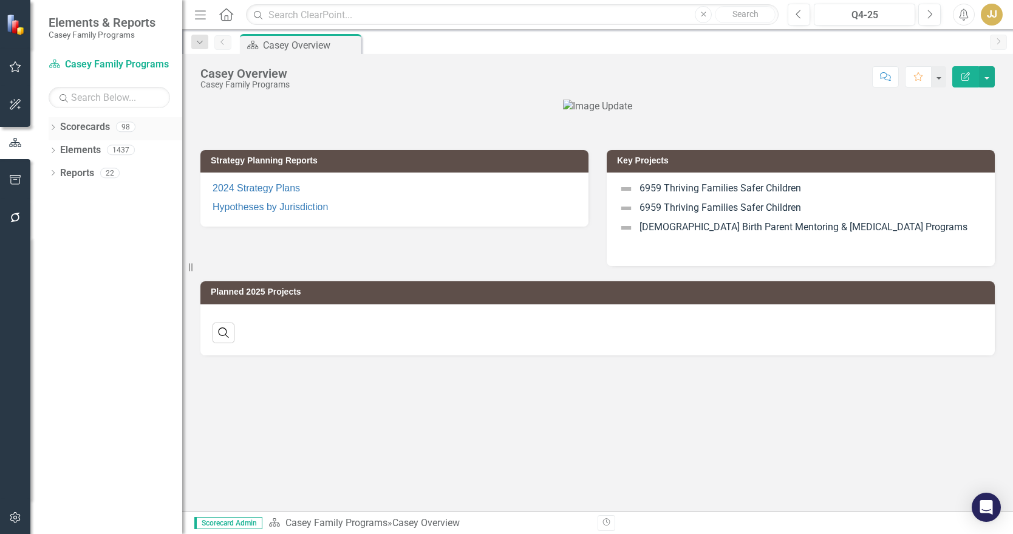
click at [53, 128] on icon "Dropdown" at bounding box center [53, 128] width 9 height 7
click at [57, 151] on icon "Dropdown" at bounding box center [59, 149] width 9 height 7
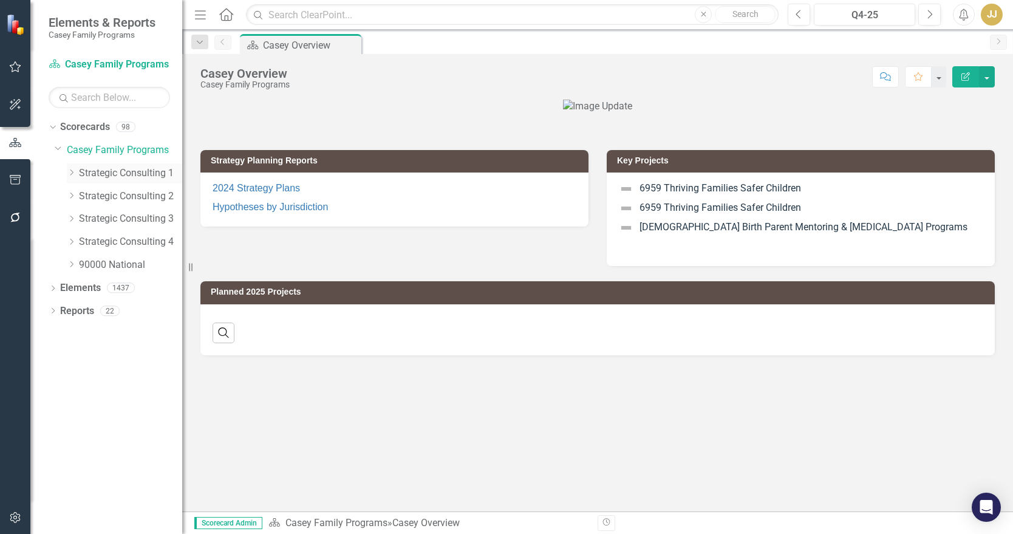
click at [72, 174] on icon at bounding box center [71, 173] width 3 height 6
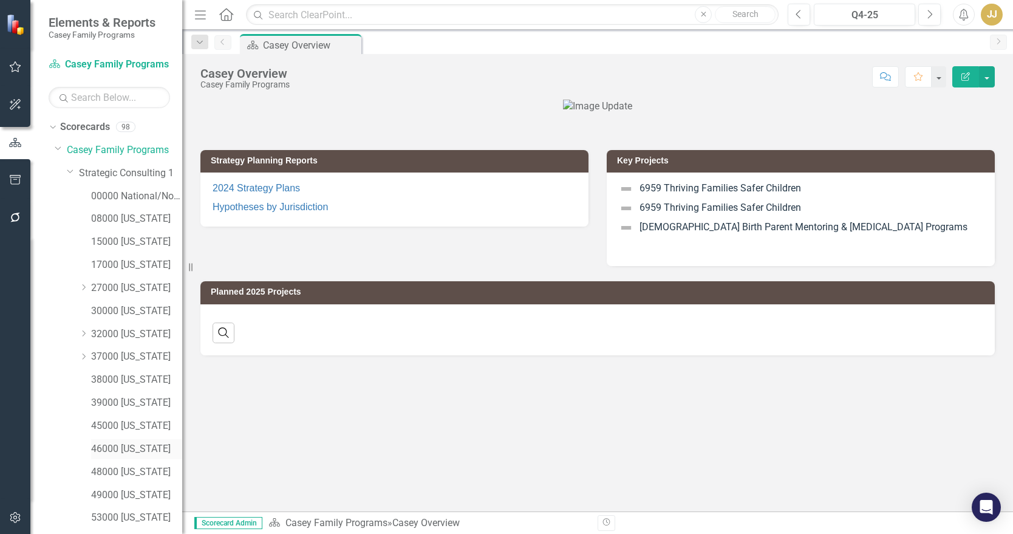
click at [154, 451] on link "46000 [US_STATE]" at bounding box center [136, 449] width 91 height 14
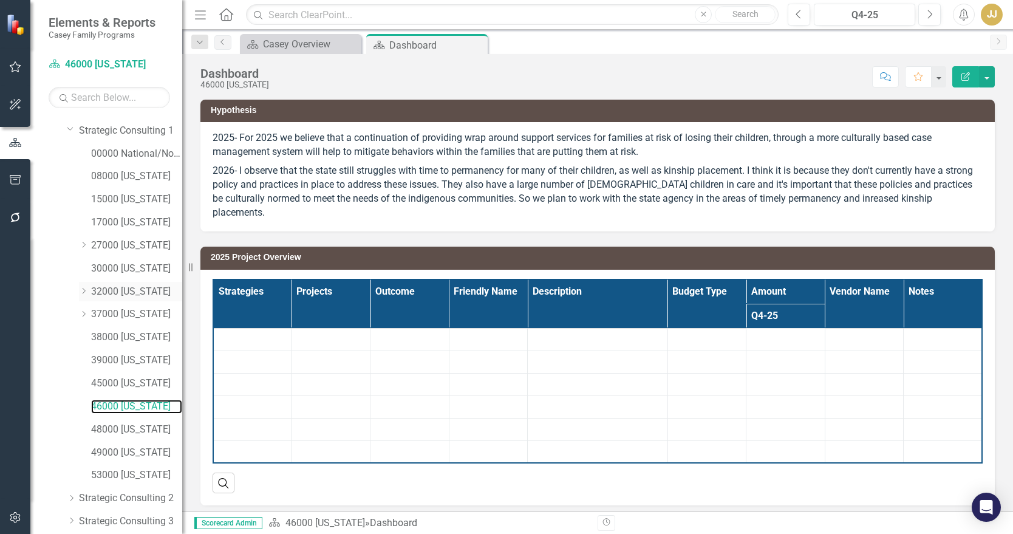
scroll to position [135, 0]
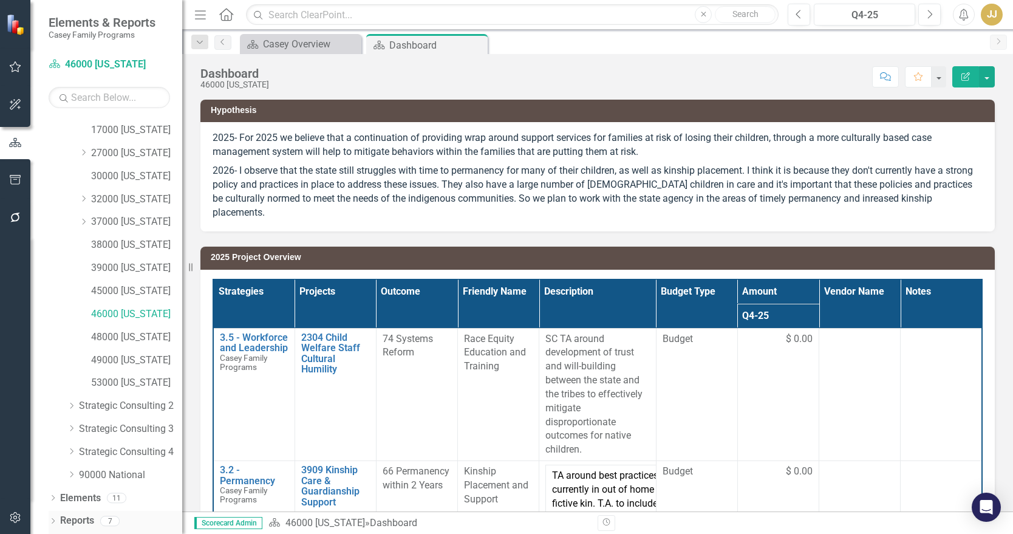
click at [52, 523] on icon "Dropdown" at bounding box center [53, 522] width 9 height 7
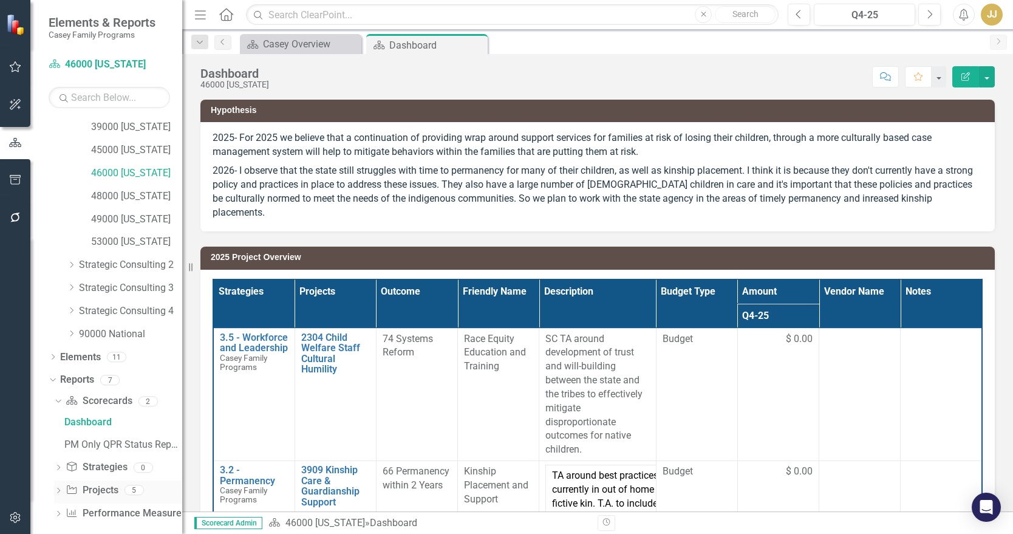
scroll to position [287, 0]
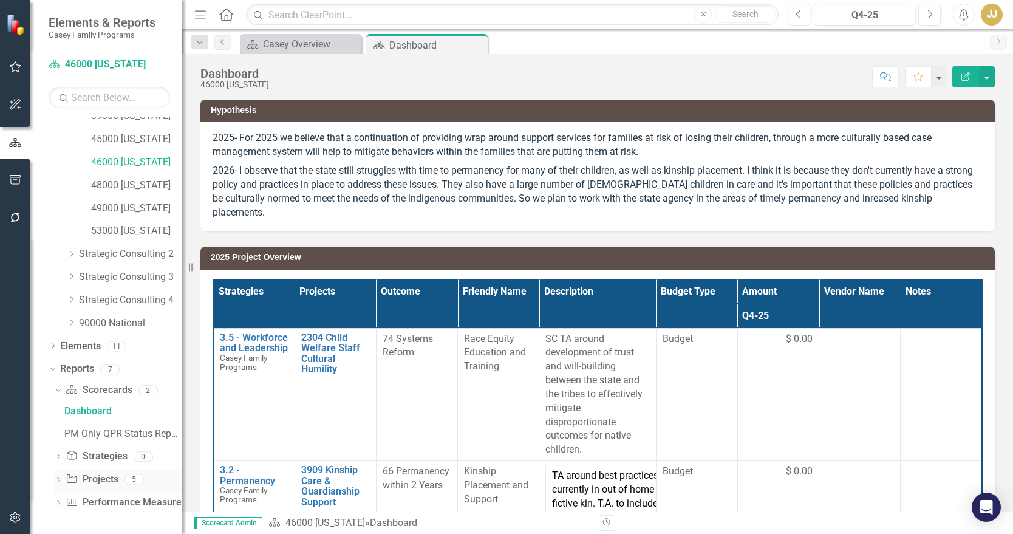
click at [58, 479] on icon "Dropdown" at bounding box center [58, 481] width 9 height 7
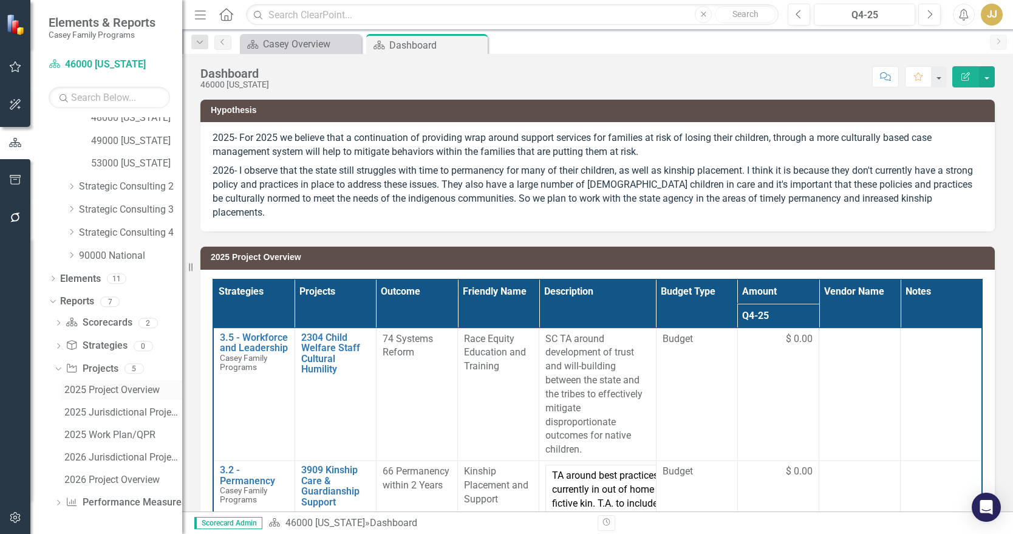
click at [153, 391] on div "2025 Project Overview" at bounding box center [123, 390] width 118 height 11
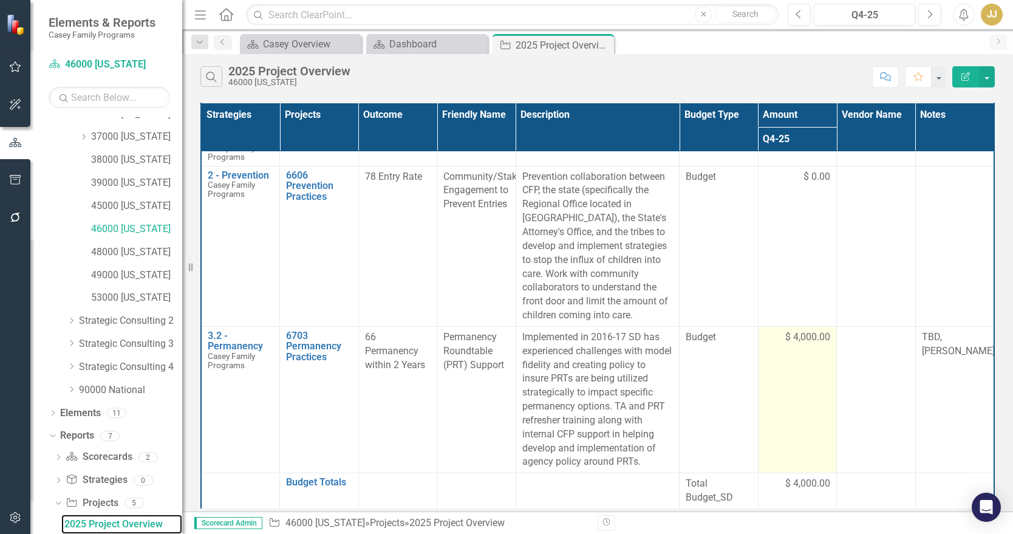
scroll to position [194, 0]
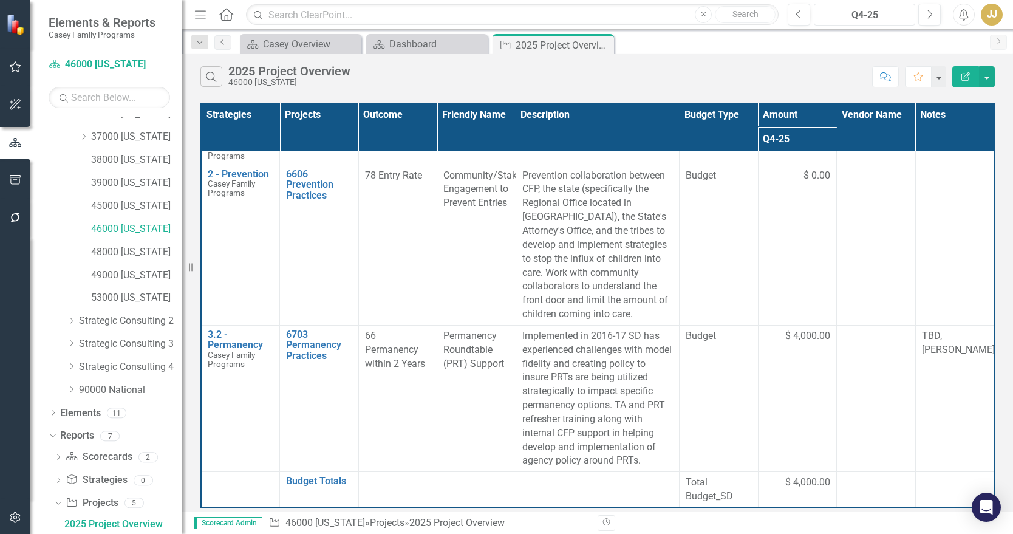
click at [875, 18] on div "Q4-25" at bounding box center [864, 15] width 93 height 15
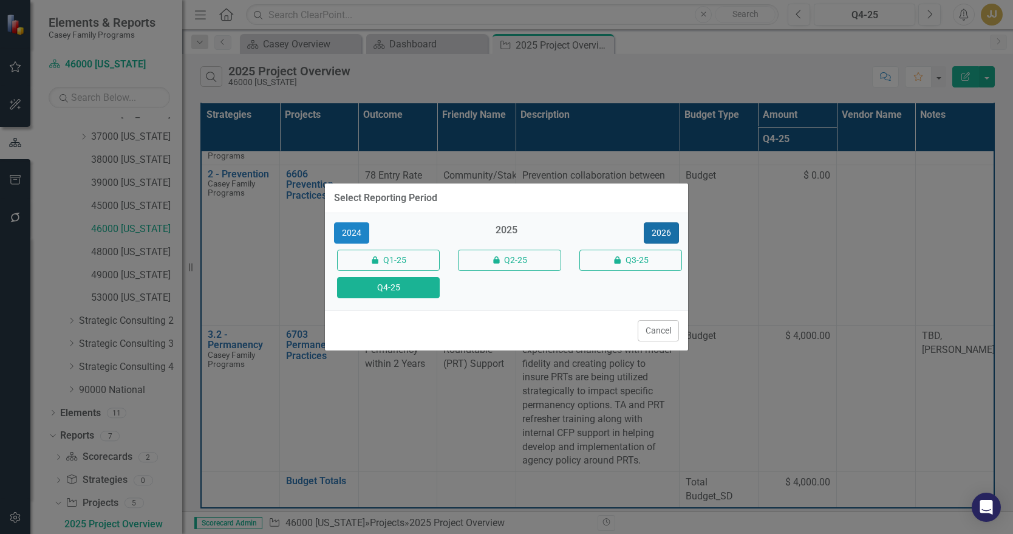
click at [670, 232] on button "2026" at bounding box center [661, 232] width 35 height 21
click at [391, 292] on button "Q4-26" at bounding box center [388, 287] width 103 height 21
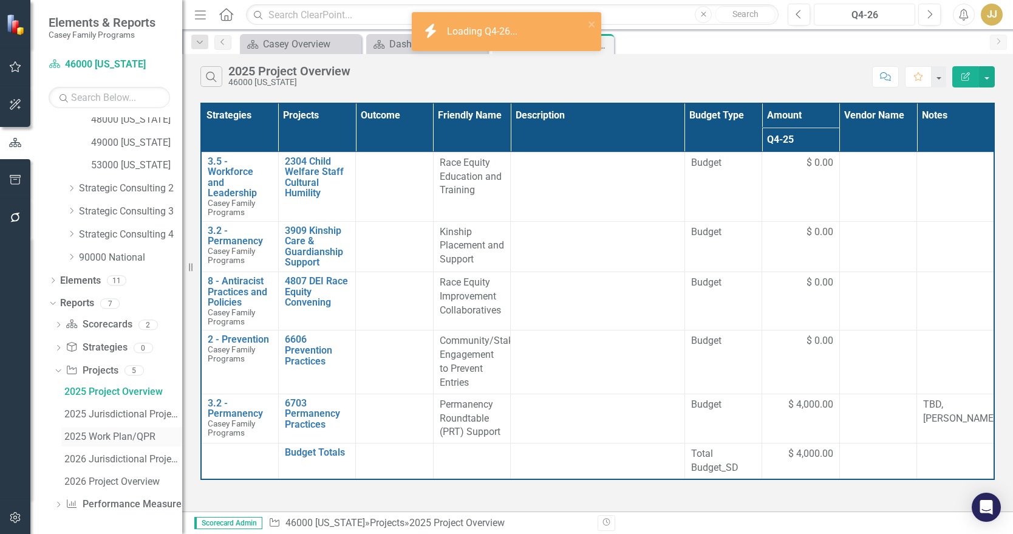
scroll to position [354, 0]
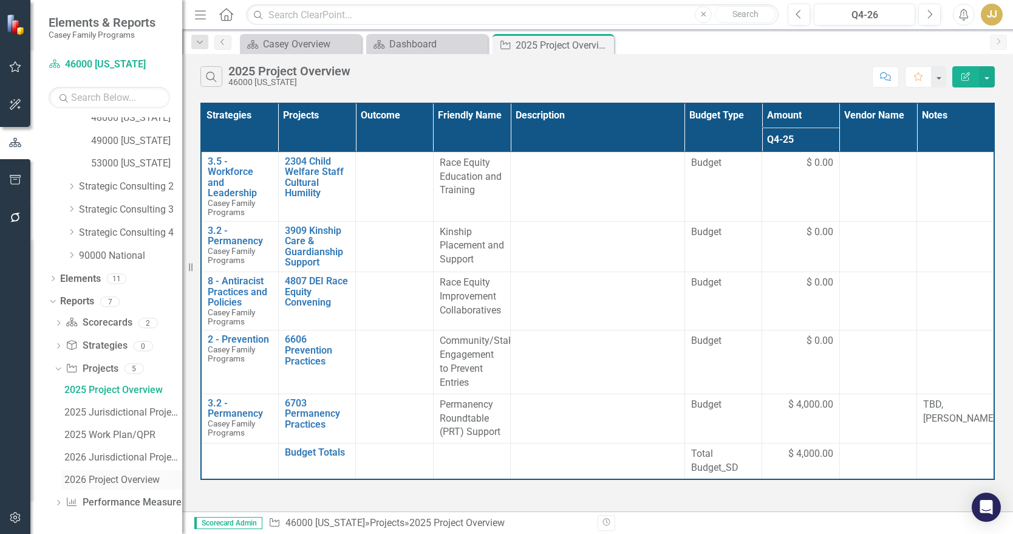
click at [120, 482] on div "2026 Project Overview" at bounding box center [123, 480] width 118 height 11
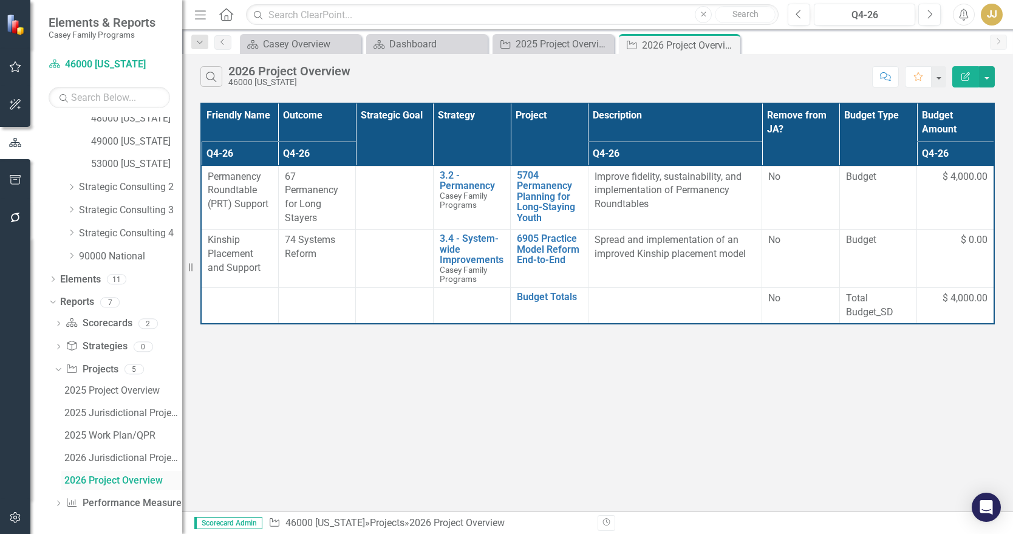
scroll to position [354, 0]
